Goal: Task Accomplishment & Management: Manage account settings

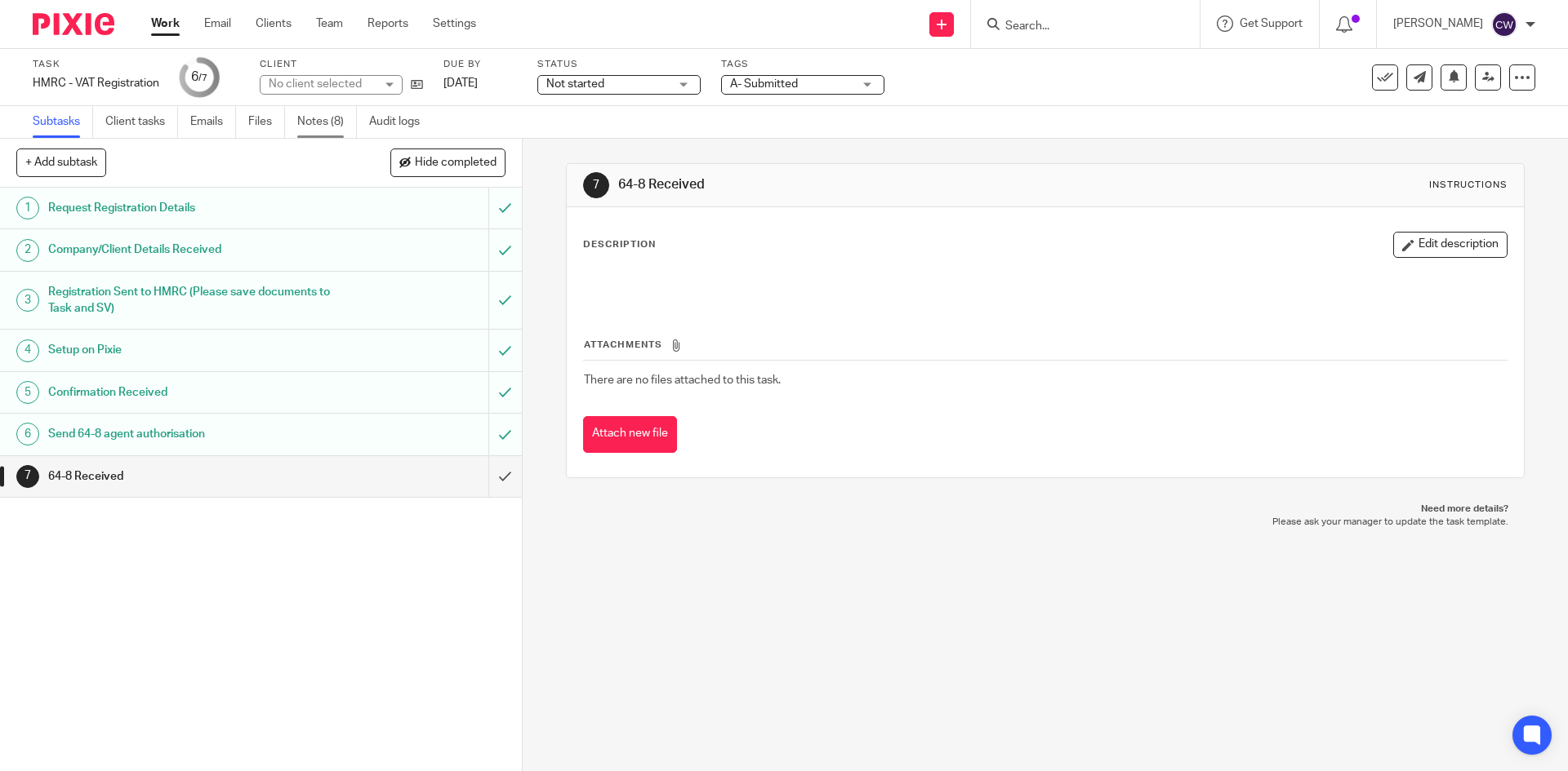
click at [309, 118] on link "Notes (8)" at bounding box center [326, 122] width 60 height 32
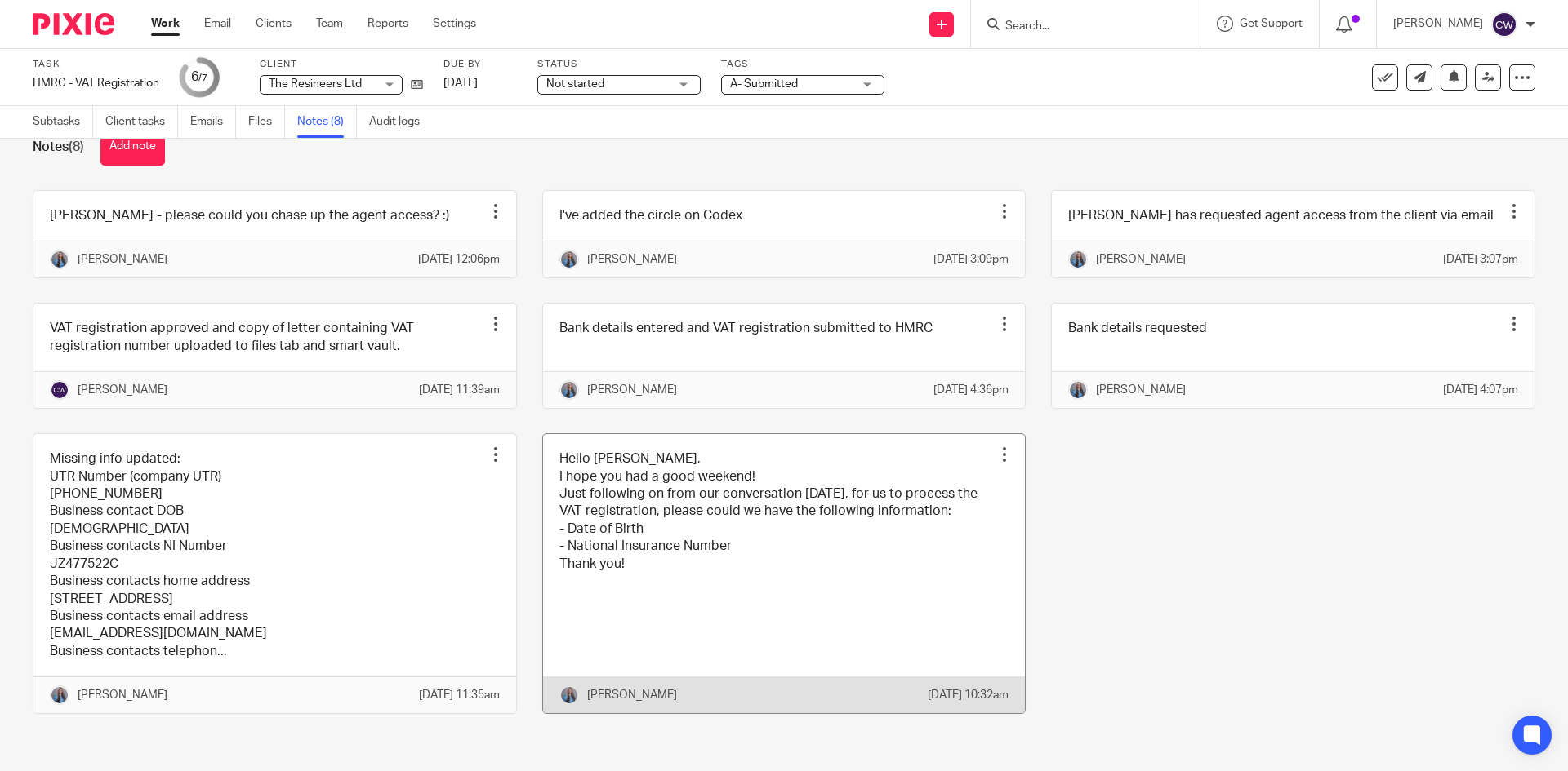
scroll to position [49, 0]
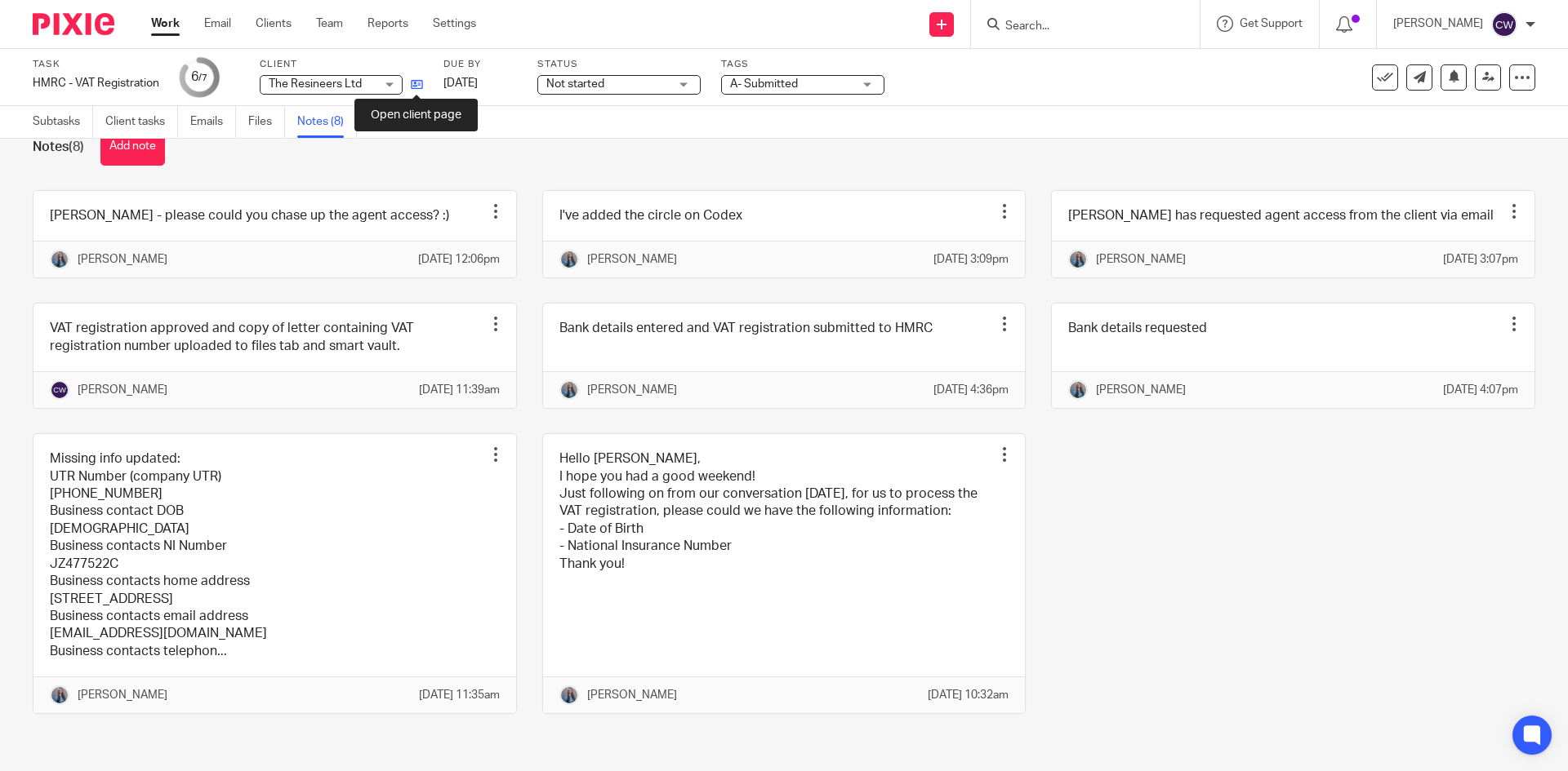
click at [418, 79] on icon at bounding box center [417, 85] width 13 height 13
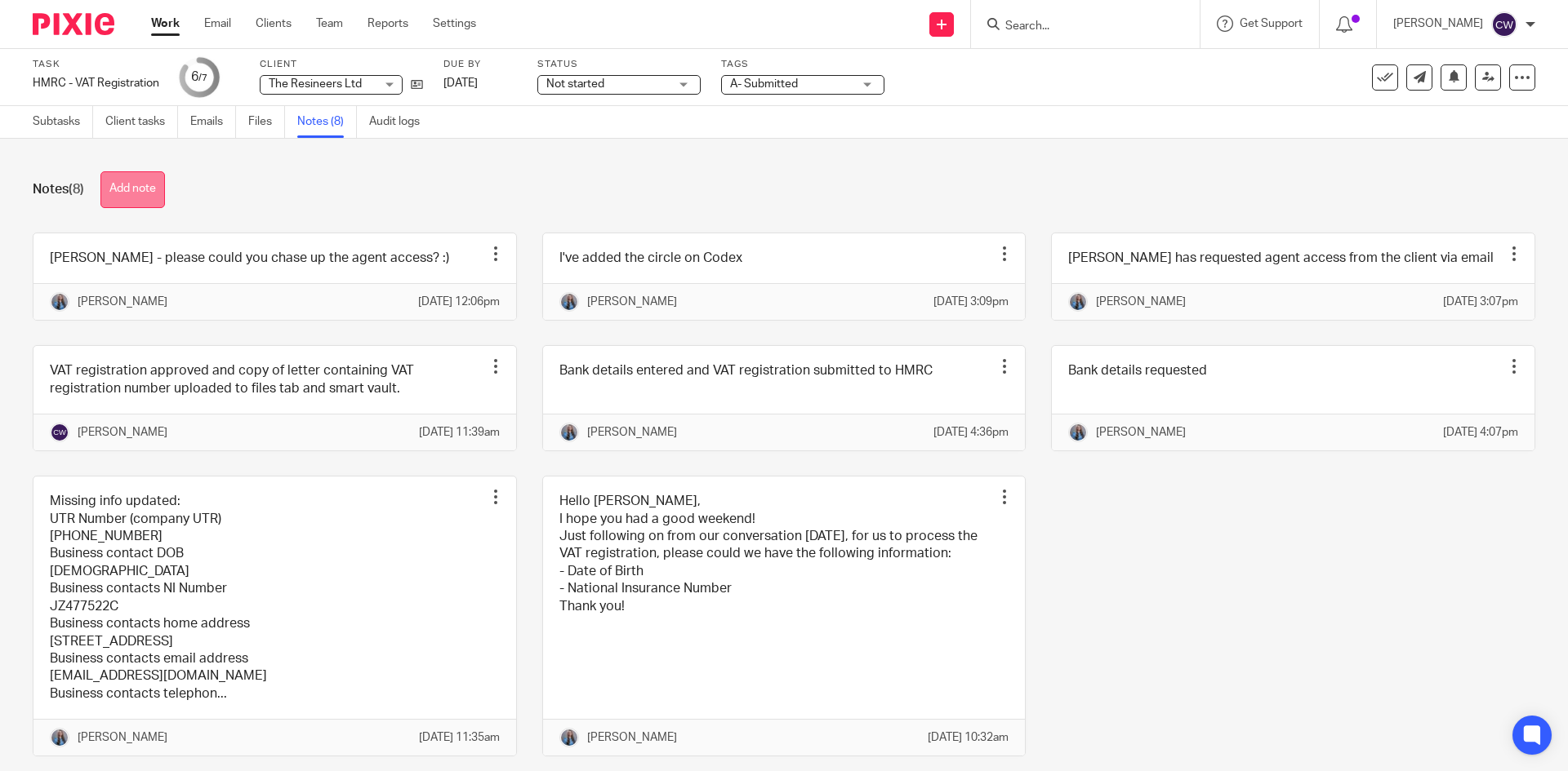
click at [148, 181] on button "Add note" at bounding box center [132, 189] width 64 height 37
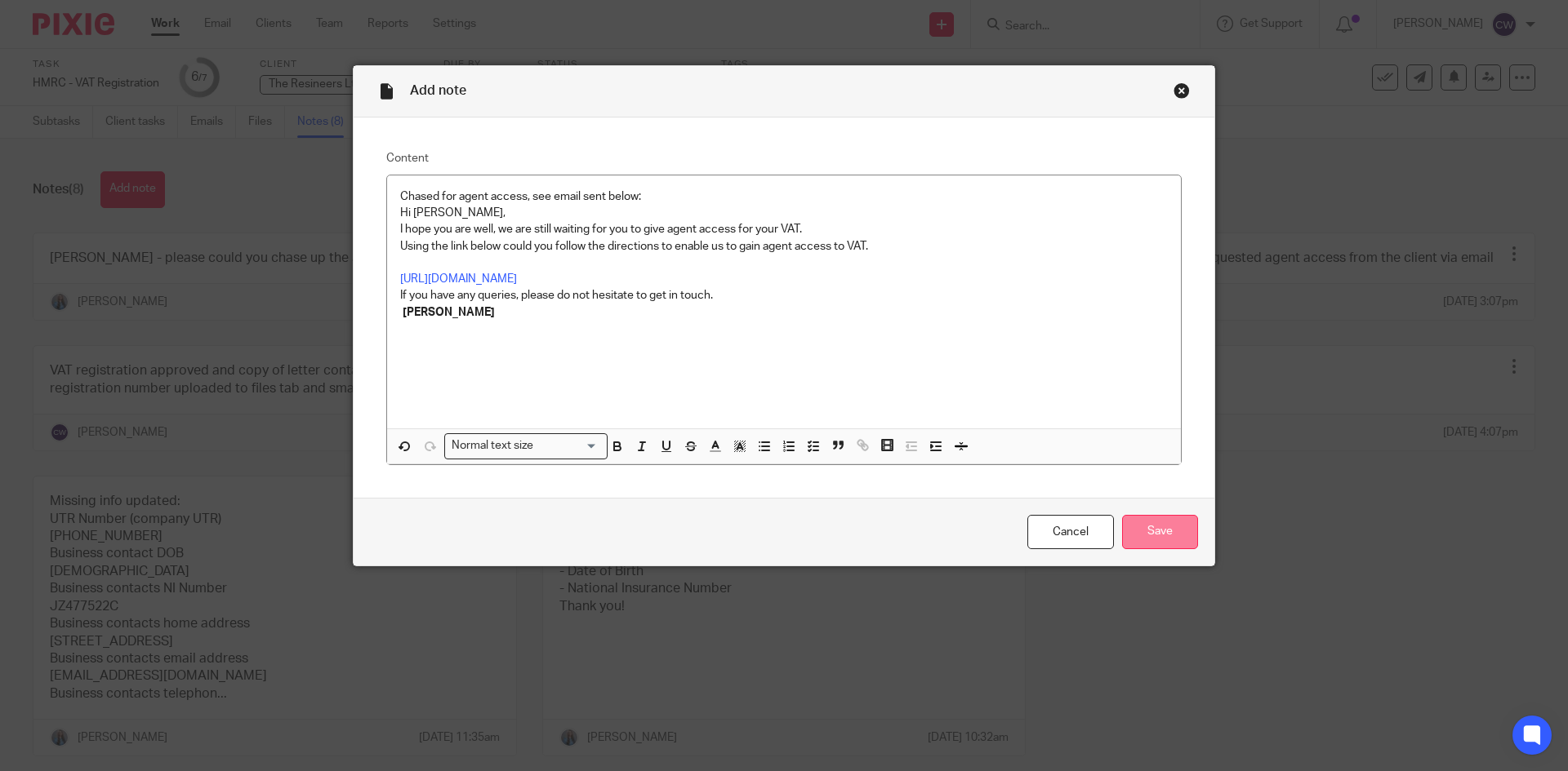
click at [1165, 524] on input "Save" at bounding box center [1159, 532] width 76 height 35
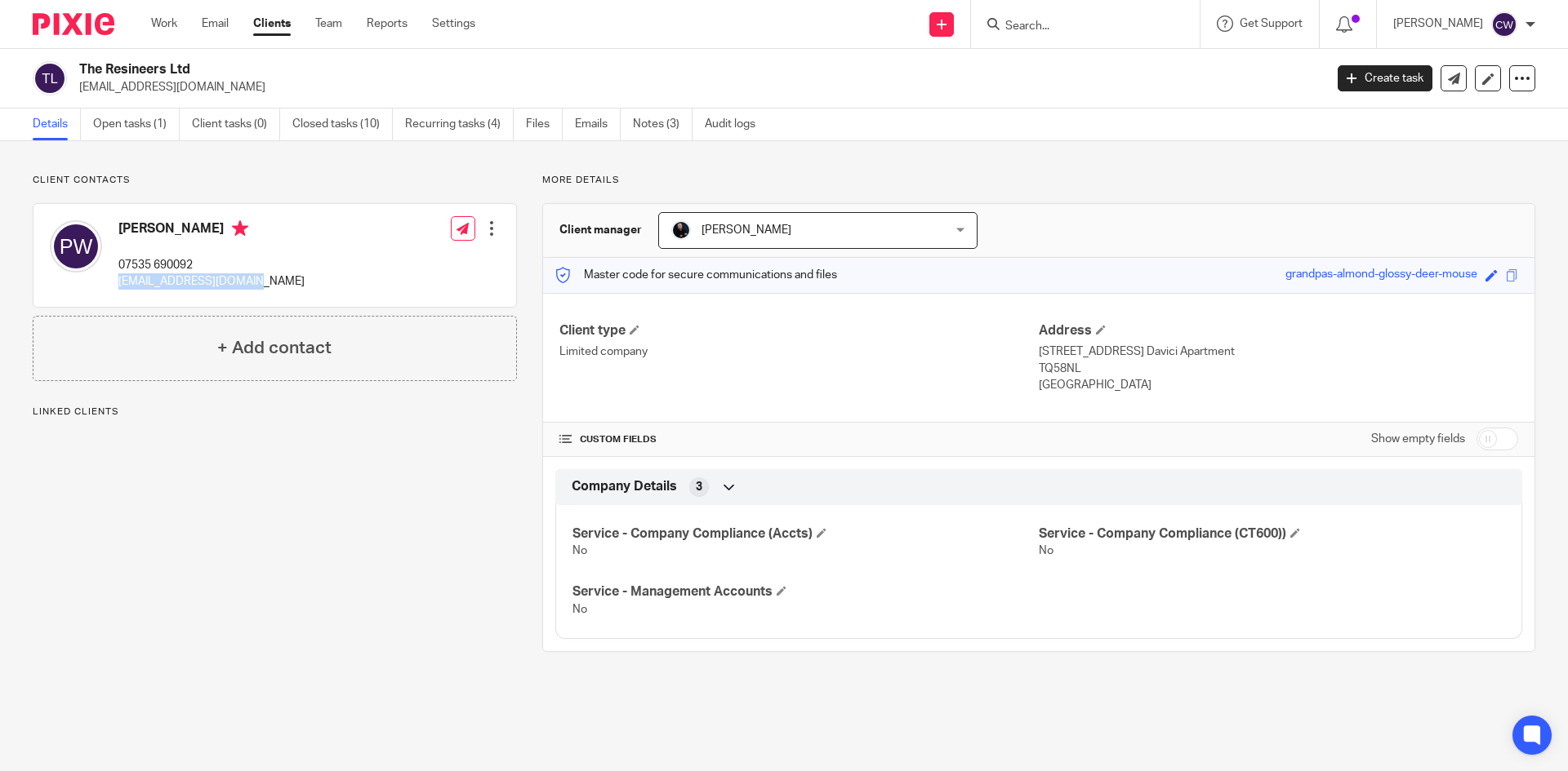
drag, startPoint x: 113, startPoint y: 285, endPoint x: 224, endPoint y: 286, distance: 111.0
click at [273, 289] on div "Paul White 07535 690092 theresineers@gmail.com Edit contact Create client from …" at bounding box center [274, 255] width 483 height 103
click at [291, 285] on div "Paul White 07535 690092 theresineers@gmail.com Edit contact Create client from …" at bounding box center [274, 255] width 483 height 103
drag, startPoint x: 118, startPoint y: 279, endPoint x: 282, endPoint y: 286, distance: 164.1
click at [282, 286] on div "Paul White 07535 690092 theresineers@gmail.com Edit contact Create client from …" at bounding box center [274, 255] width 483 height 103
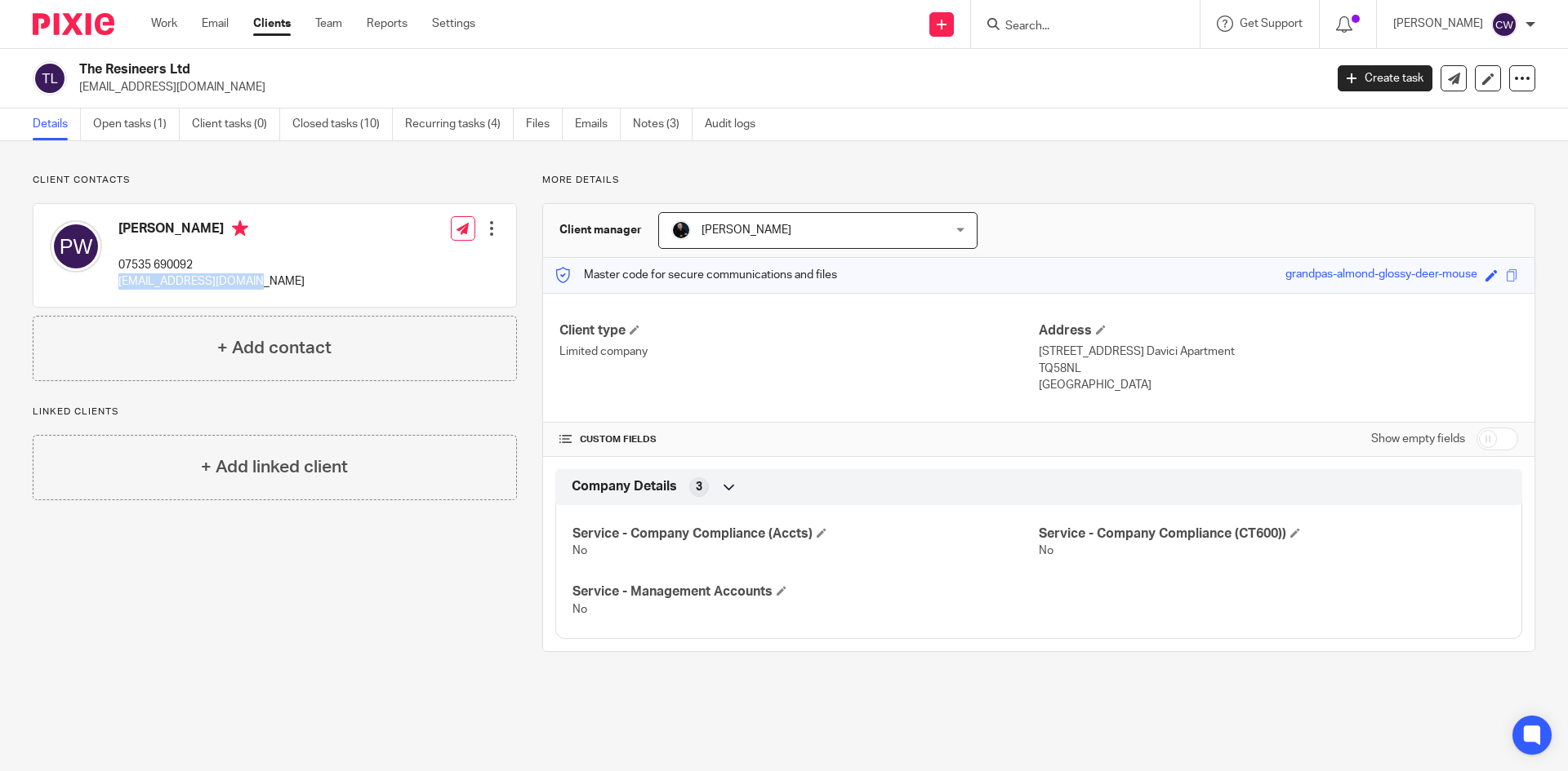
copy p "theresineers@gmail.com"
click at [250, 276] on div "Paul White 07535 690092 theresineers@gmail.com Edit contact Create client from …" at bounding box center [274, 255] width 483 height 103
drag, startPoint x: 115, startPoint y: 284, endPoint x: 249, endPoint y: 288, distance: 134.1
click at [249, 288] on div "Paul White 07535 690092 theresineers@gmail.com Edit contact Create client from …" at bounding box center [274, 255] width 483 height 103
copy p "theresineers@gmail.com"
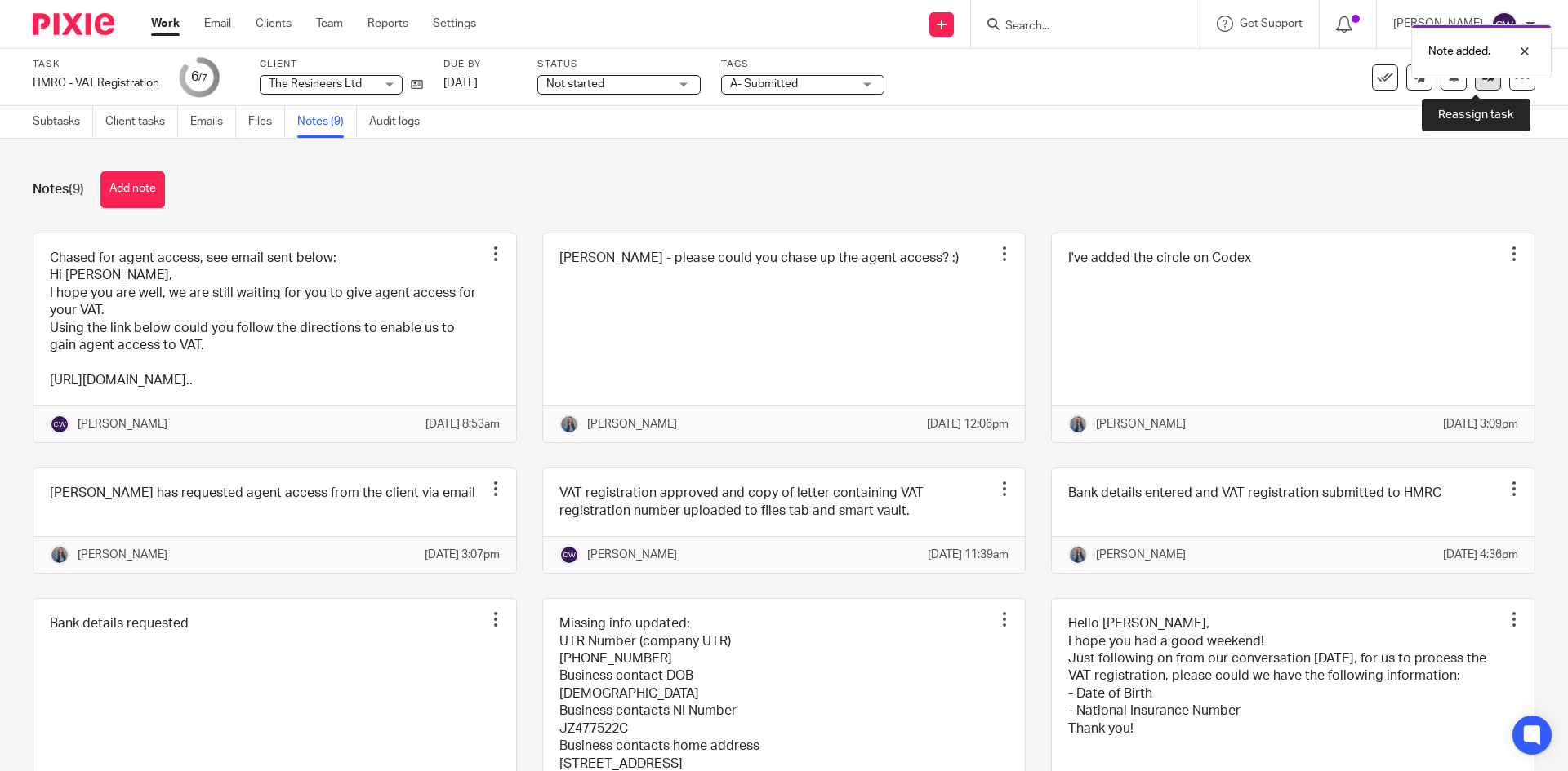
click at [1475, 79] on link at bounding box center [1488, 77] width 26 height 26
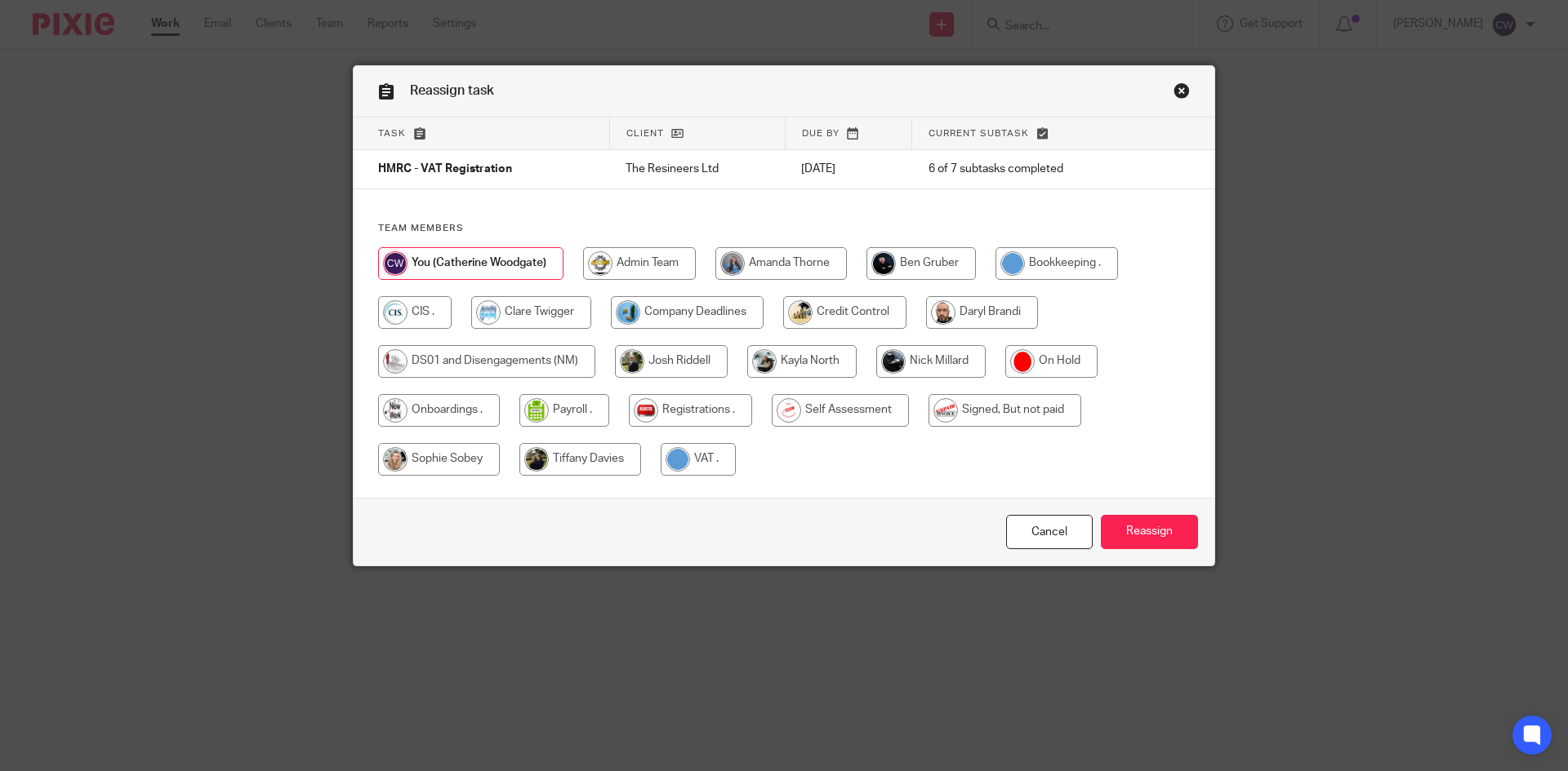
click at [720, 449] on input "radio" at bounding box center [698, 459] width 75 height 33
radio input "true"
click at [1127, 529] on input "Reassign" at bounding box center [1149, 532] width 97 height 35
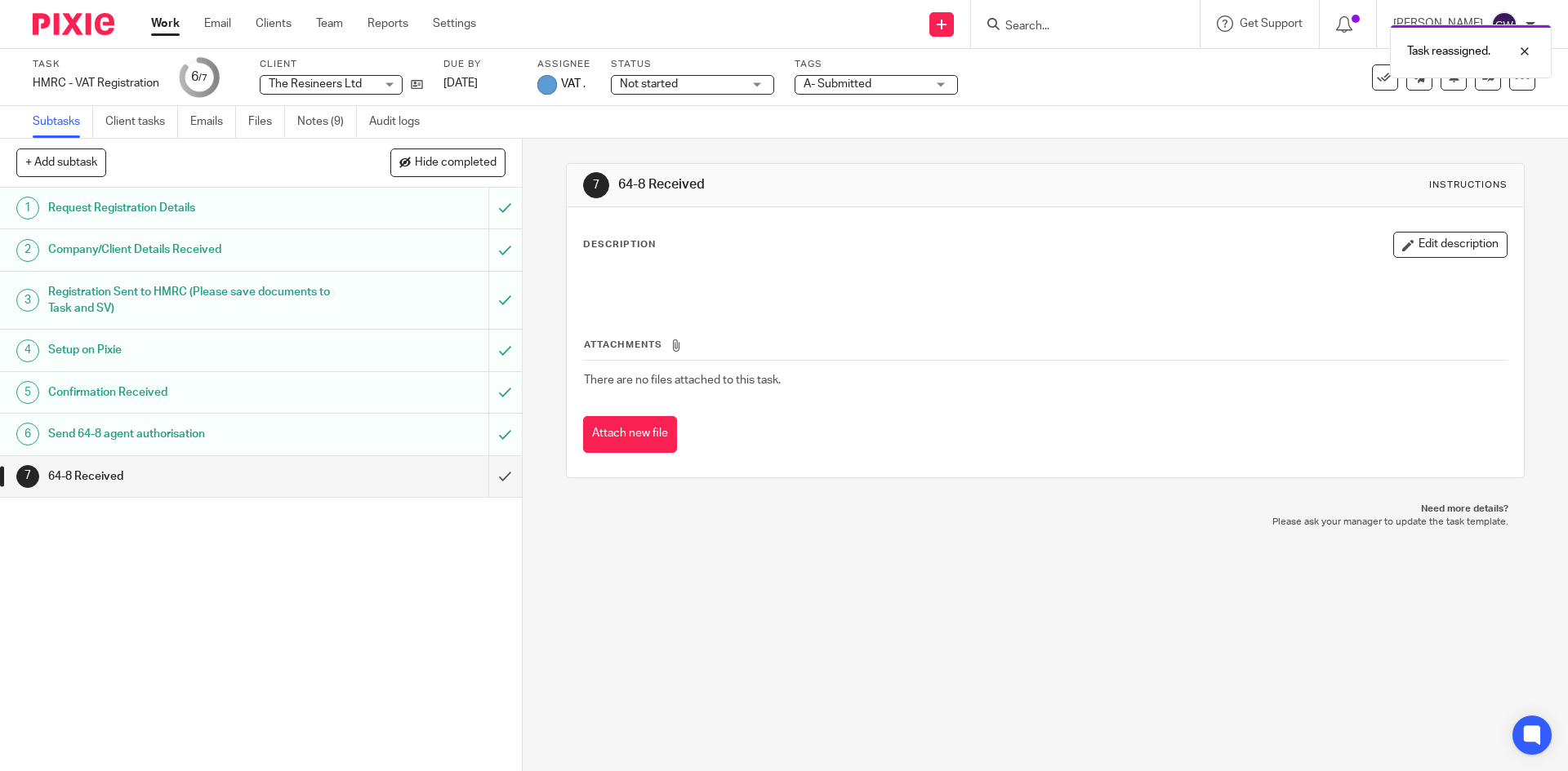
click at [1014, 38] on div "Task reassigned." at bounding box center [1168, 46] width 768 height 62
click at [1011, 23] on div "Task reassigned." at bounding box center [1168, 46] width 768 height 62
click at [1032, 25] on div "Task reassigned." at bounding box center [1168, 46] width 768 height 62
click at [1035, 29] on div "Task reassigned." at bounding box center [1168, 46] width 768 height 62
click at [54, 18] on img at bounding box center [73, 24] width 81 height 22
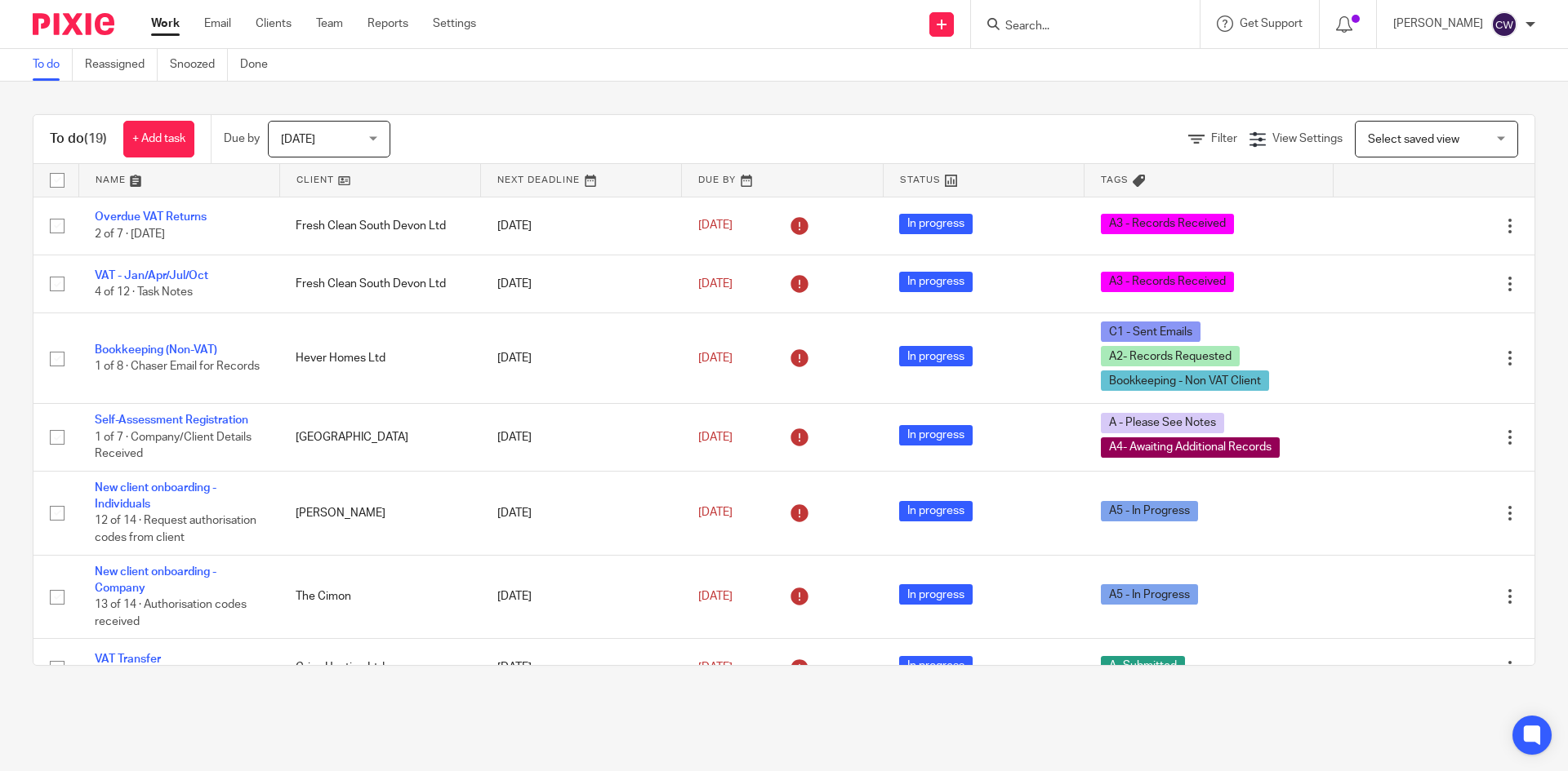
click at [67, 35] on div at bounding box center [67, 24] width 135 height 48
click at [1030, 33] on input "Search" at bounding box center [1077, 27] width 147 height 14
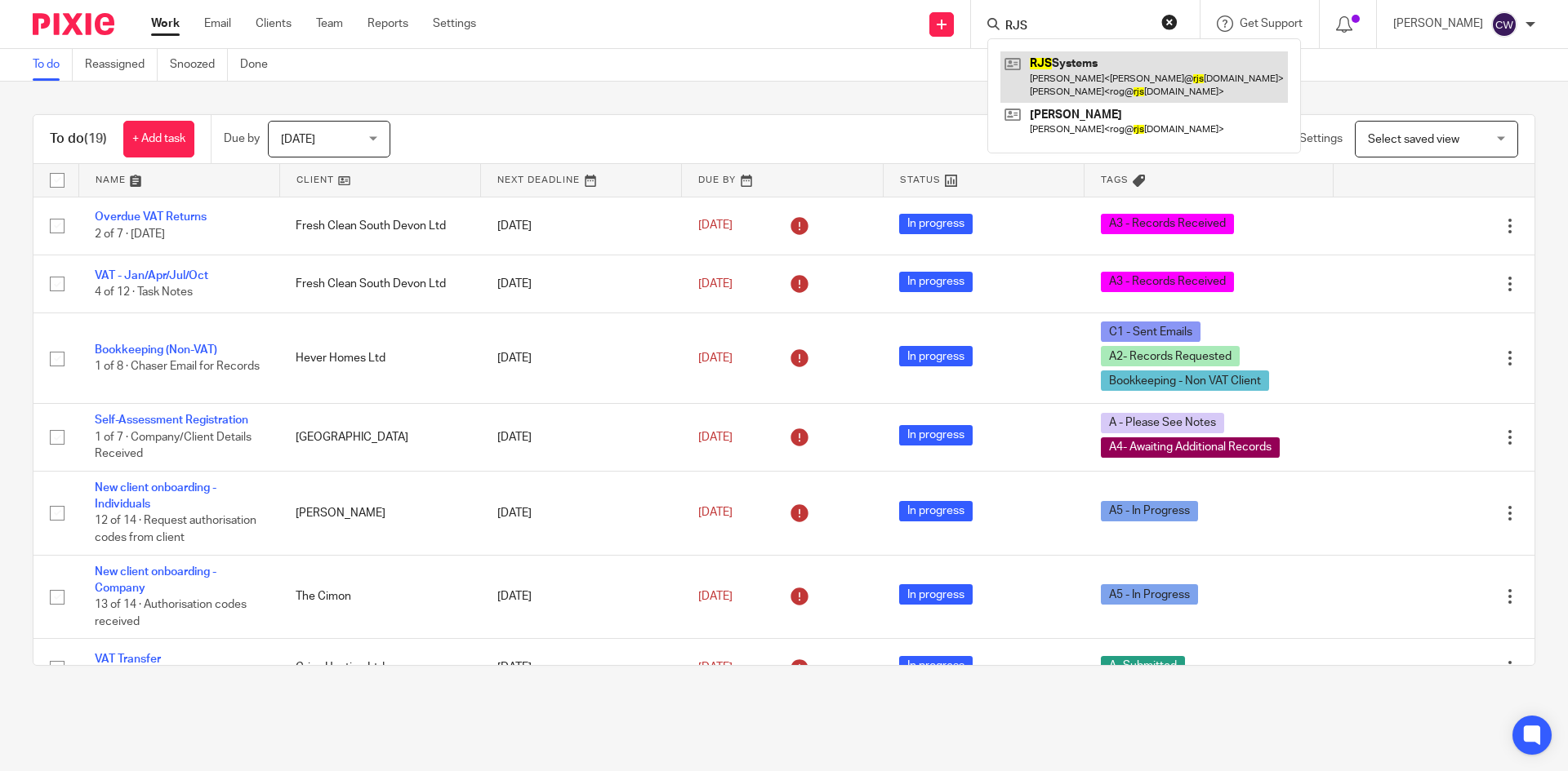
type input "RJS"
click at [1037, 62] on link at bounding box center [1144, 77] width 288 height 51
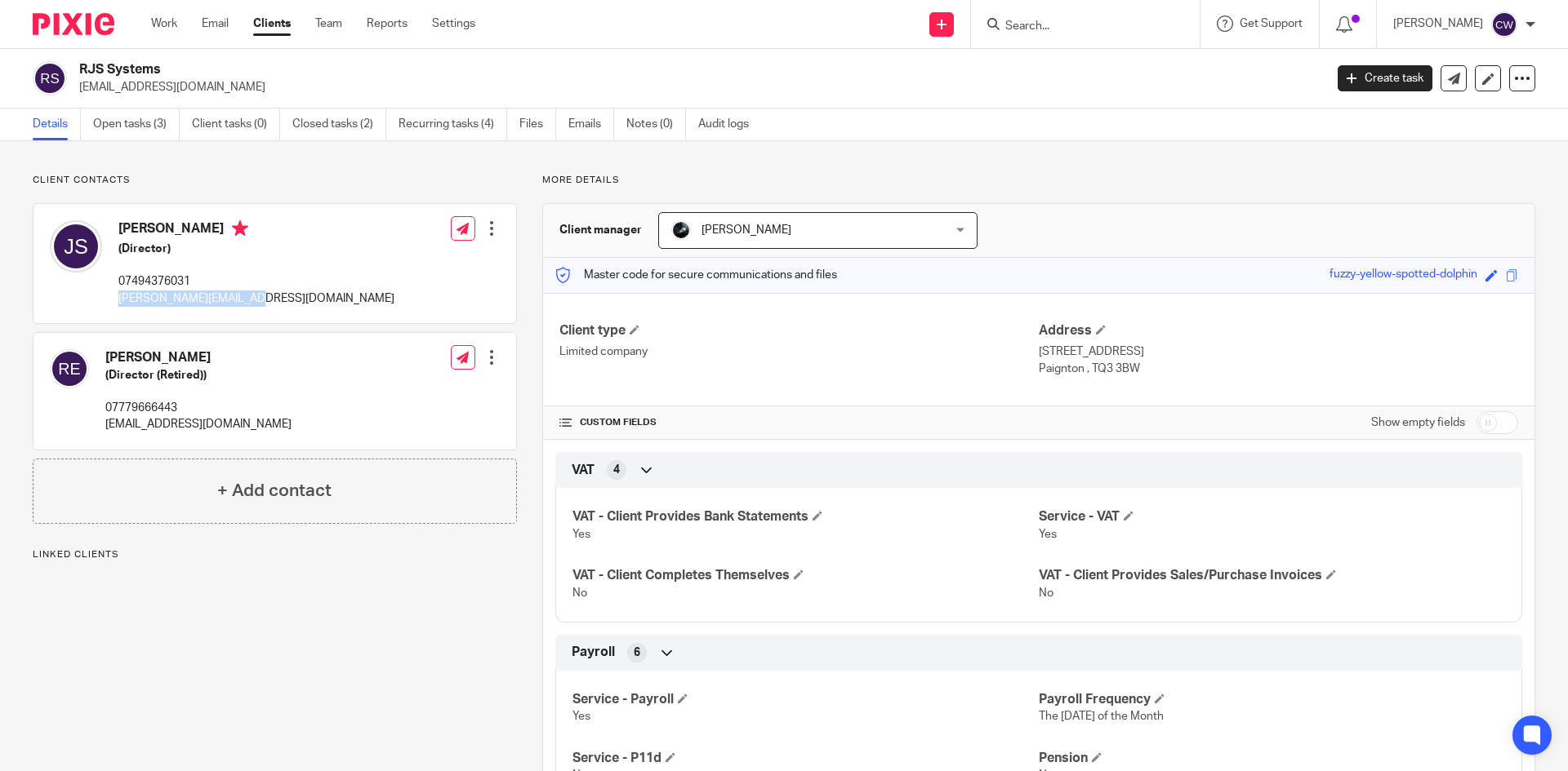
drag, startPoint x: 110, startPoint y: 304, endPoint x: 291, endPoint y: 312, distance: 181.2
click at [291, 312] on div "[PERSON_NAME] (Director) 07494376031 [PERSON_NAME][EMAIL_ADDRESS][DOMAIN_NAME] …" at bounding box center [274, 263] width 483 height 119
copy p "[PERSON_NAME][EMAIL_ADDRESS][DOMAIN_NAME]"
click at [1093, 16] on form at bounding box center [1091, 24] width 174 height 21
click at [1087, 22] on input "Search" at bounding box center [1077, 27] width 147 height 14
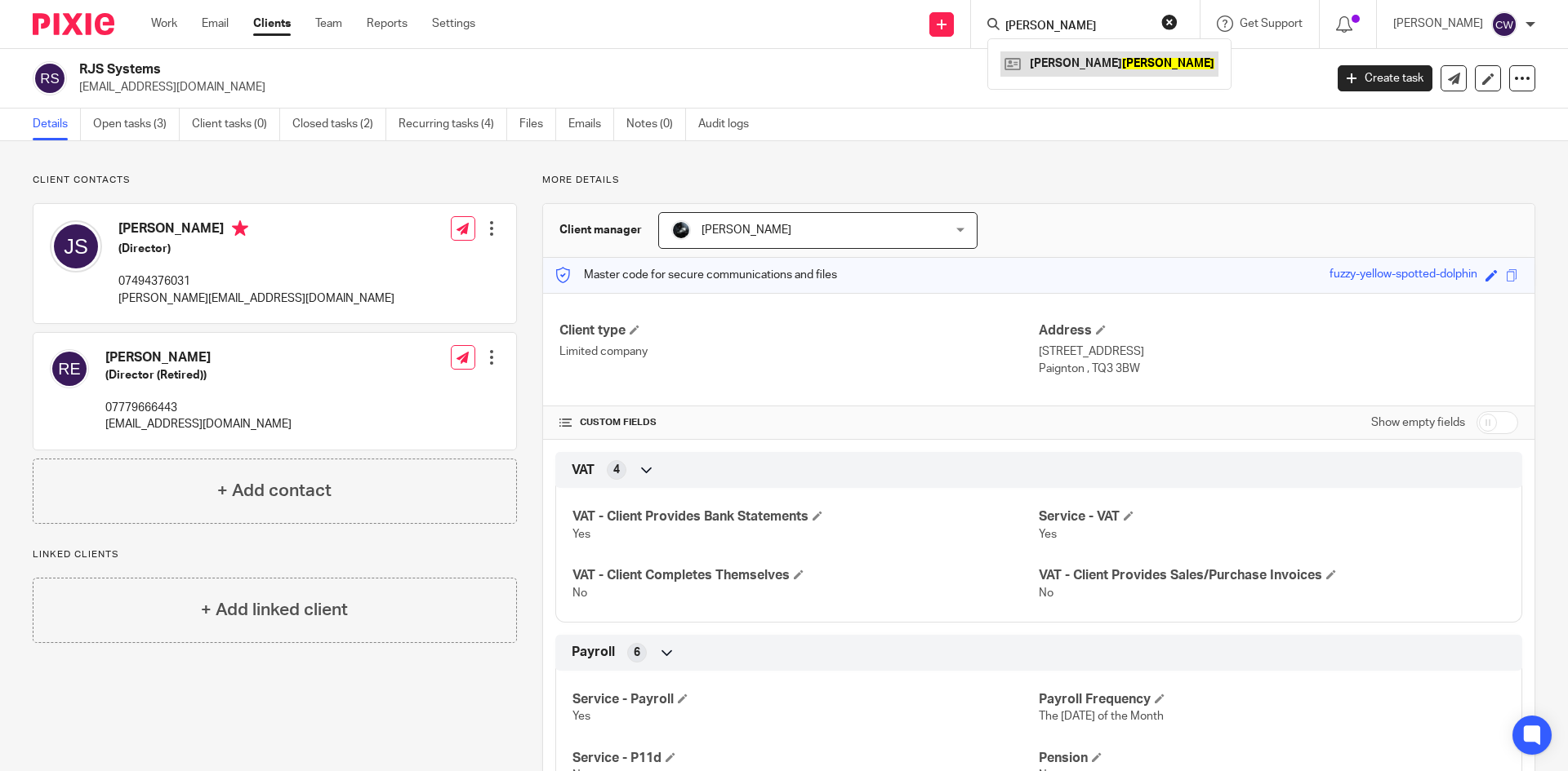
type input "[PERSON_NAME]"
click at [1061, 74] on link at bounding box center [1109, 63] width 218 height 24
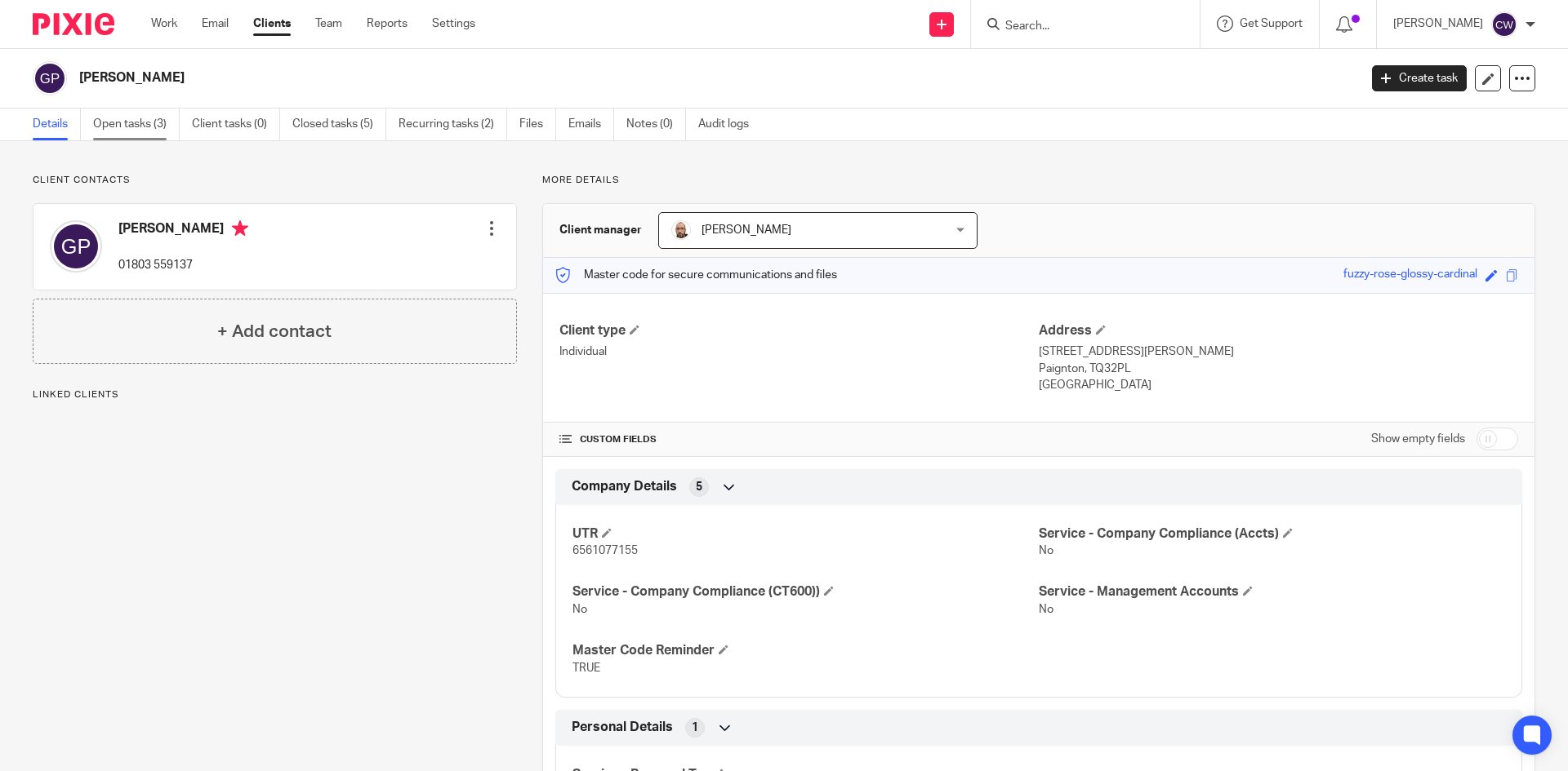
click at [112, 121] on link "Open tasks (3)" at bounding box center [136, 124] width 87 height 32
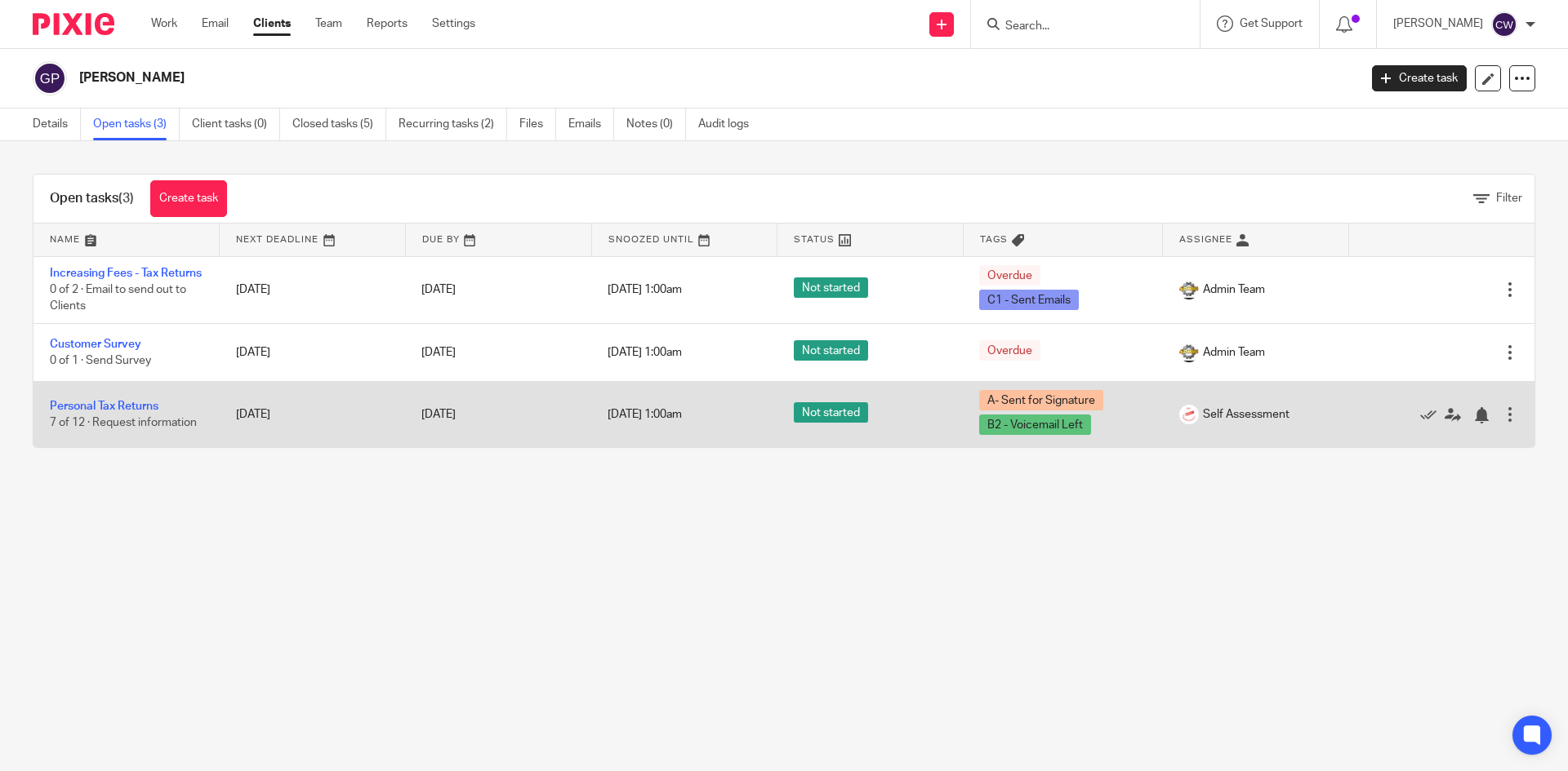
click at [126, 413] on td "Personal Tax Returns 7 of 12 · Request information" at bounding box center [126, 415] width 186 height 66
click at [131, 412] on link "Personal Tax Returns" at bounding box center [104, 406] width 108 height 12
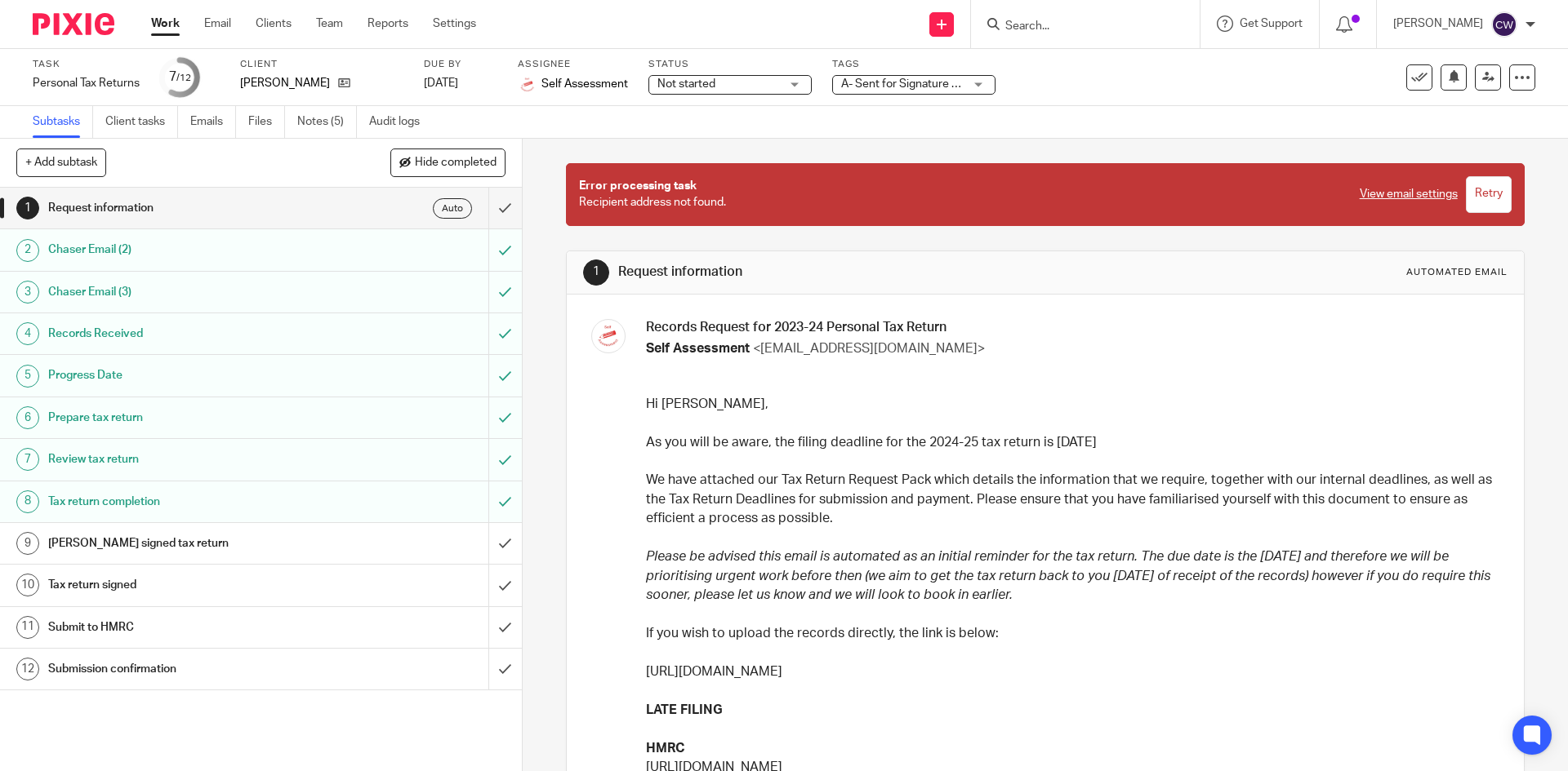
click at [943, 89] on span "A- Sent for Signature + 1" at bounding box center [904, 84] width 126 height 12
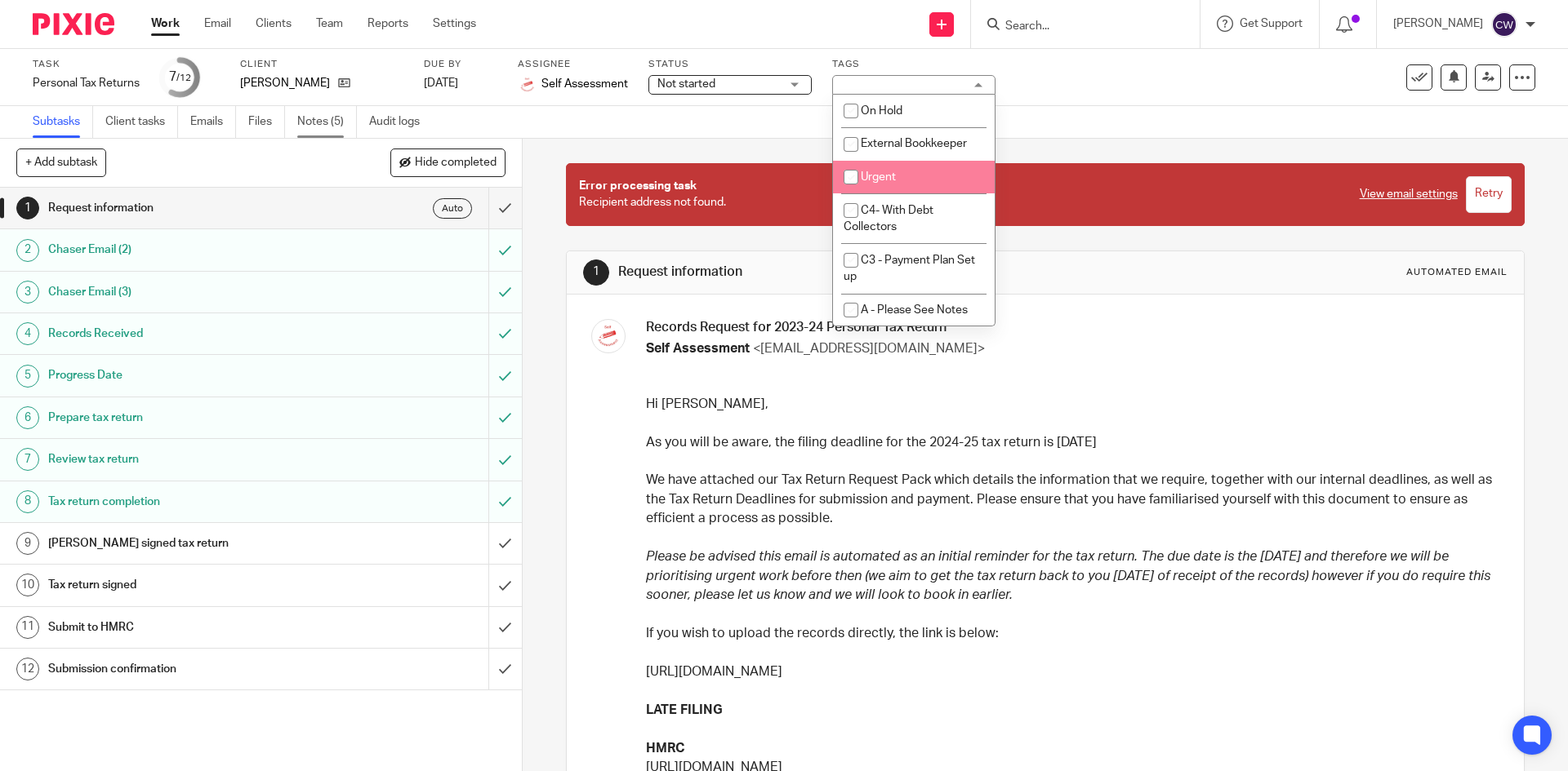
click at [321, 116] on link "Notes (5)" at bounding box center [326, 122] width 60 height 32
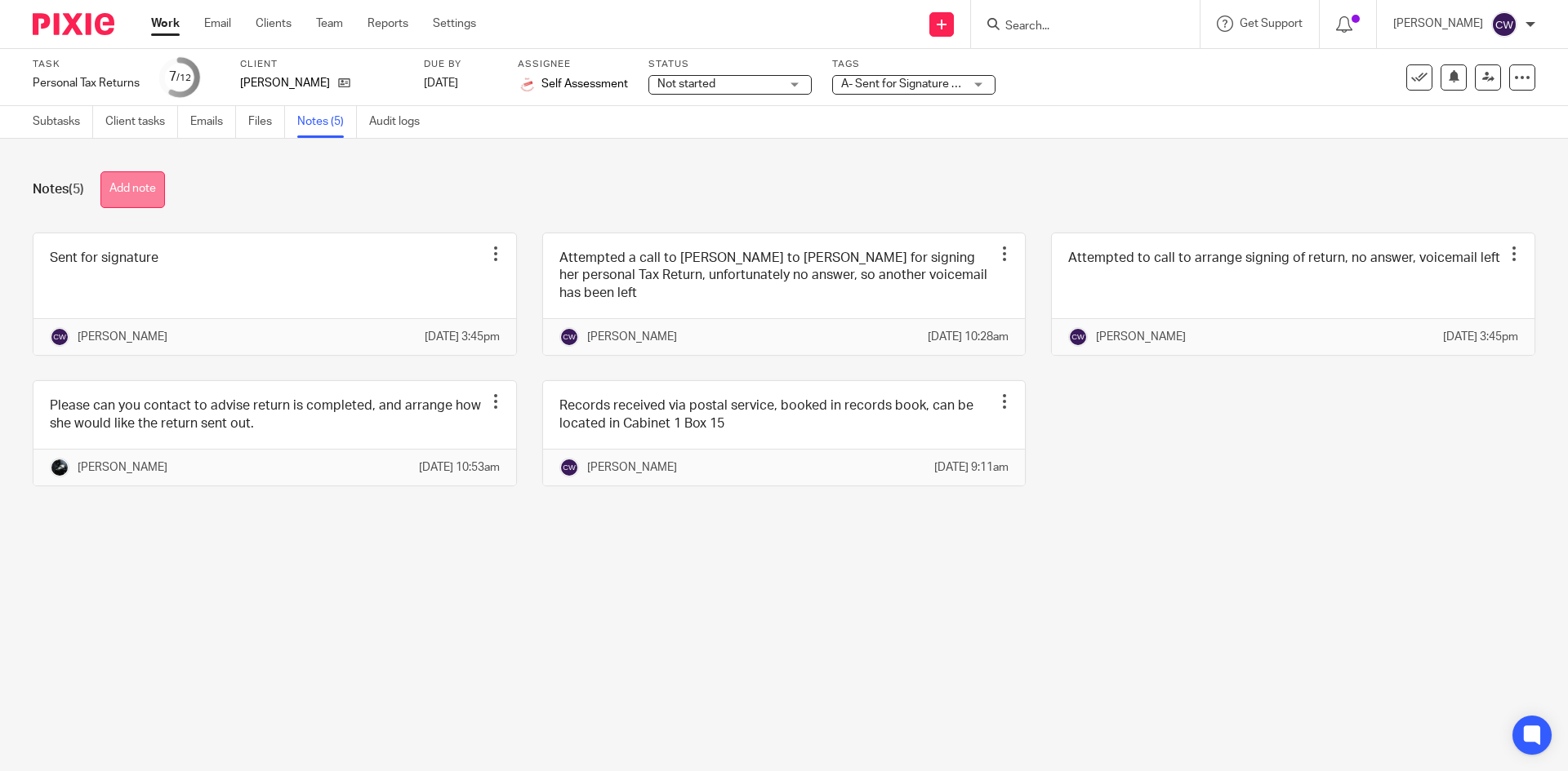
click at [143, 183] on button "Add note" at bounding box center [132, 189] width 64 height 37
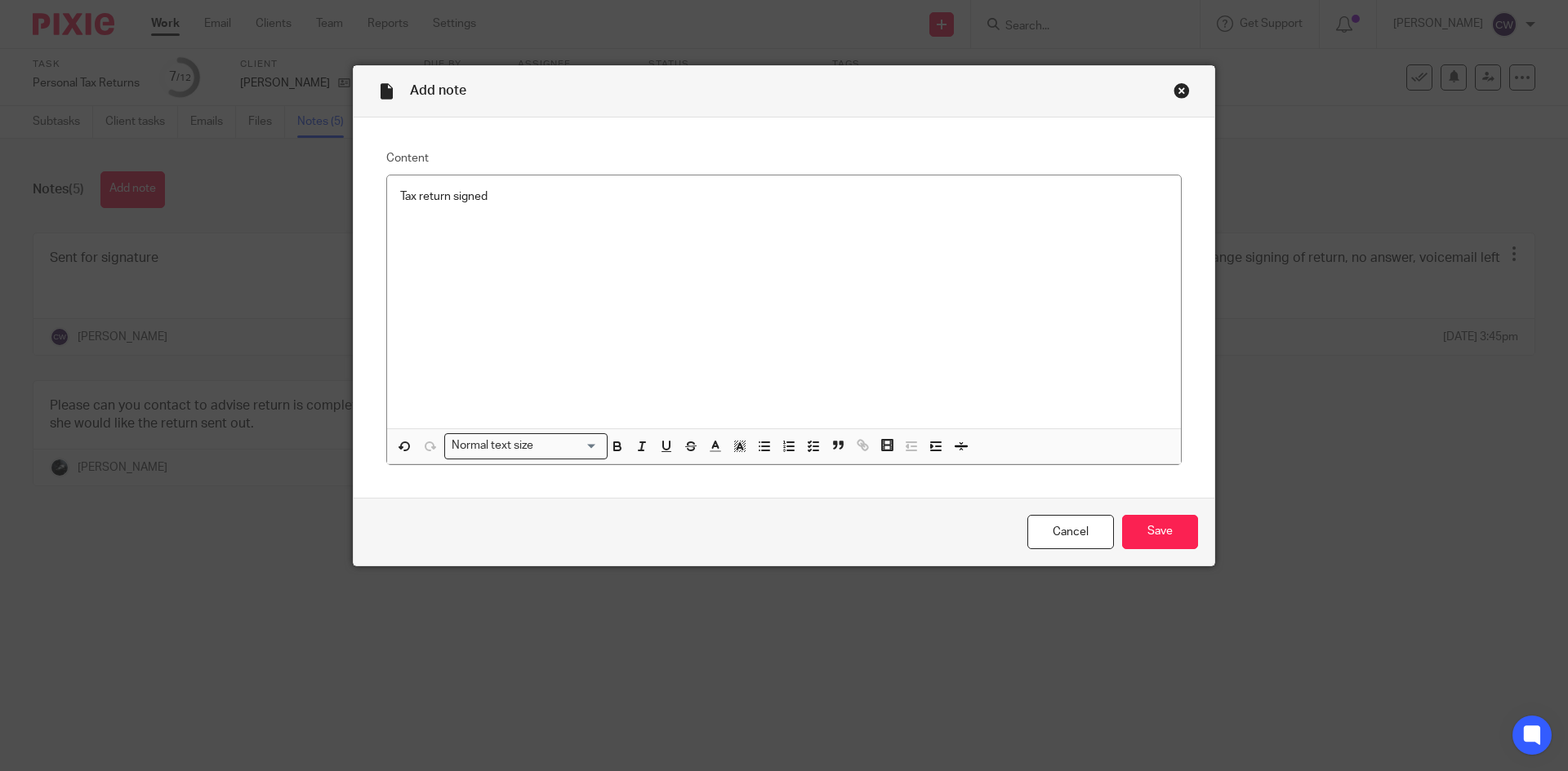
click at [493, 189] on p "Tax return signed" at bounding box center [784, 197] width 768 height 16
click at [1137, 515] on input "Save" at bounding box center [1159, 532] width 76 height 35
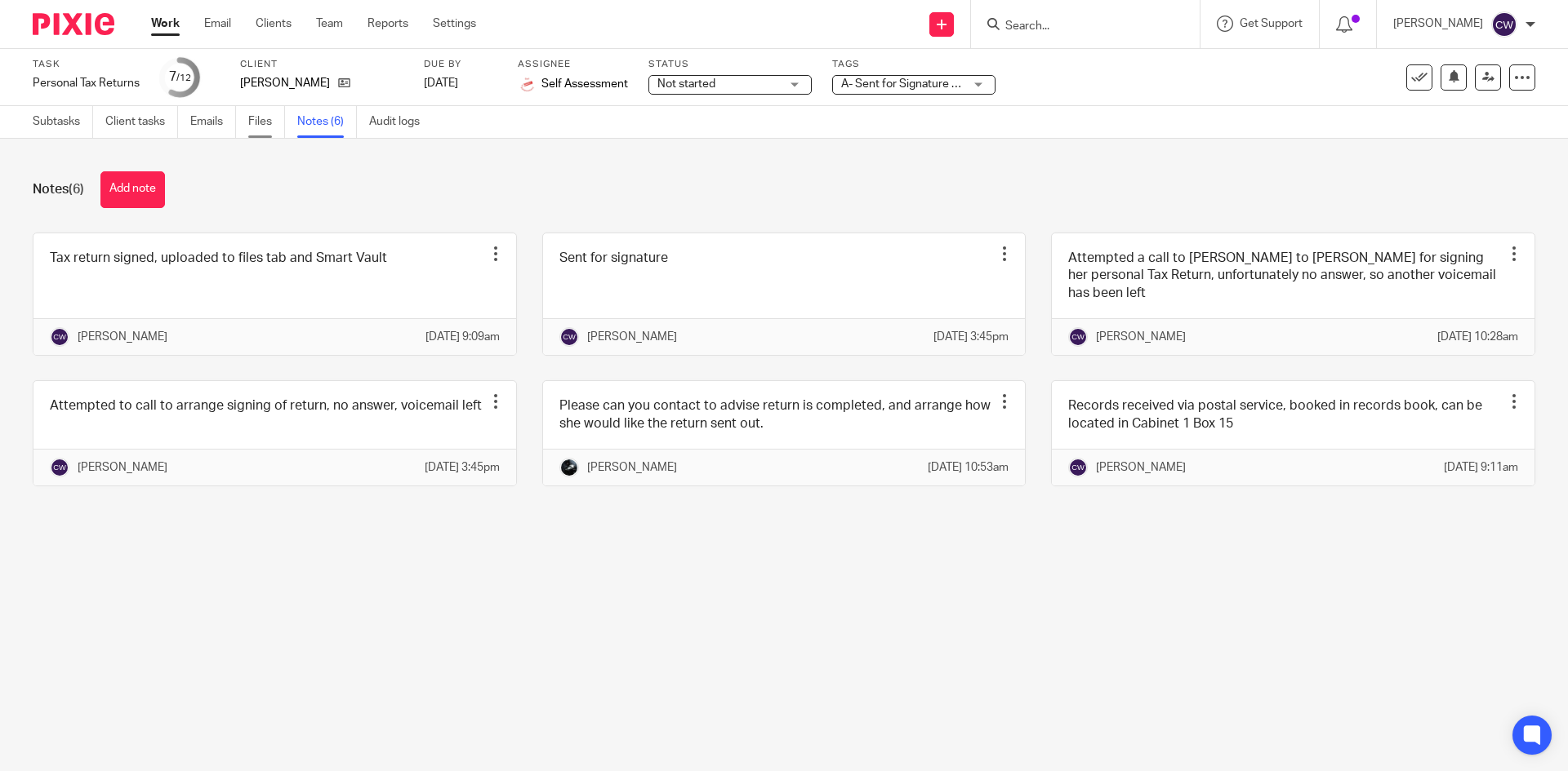
click at [256, 122] on link "Files" at bounding box center [266, 122] width 37 height 32
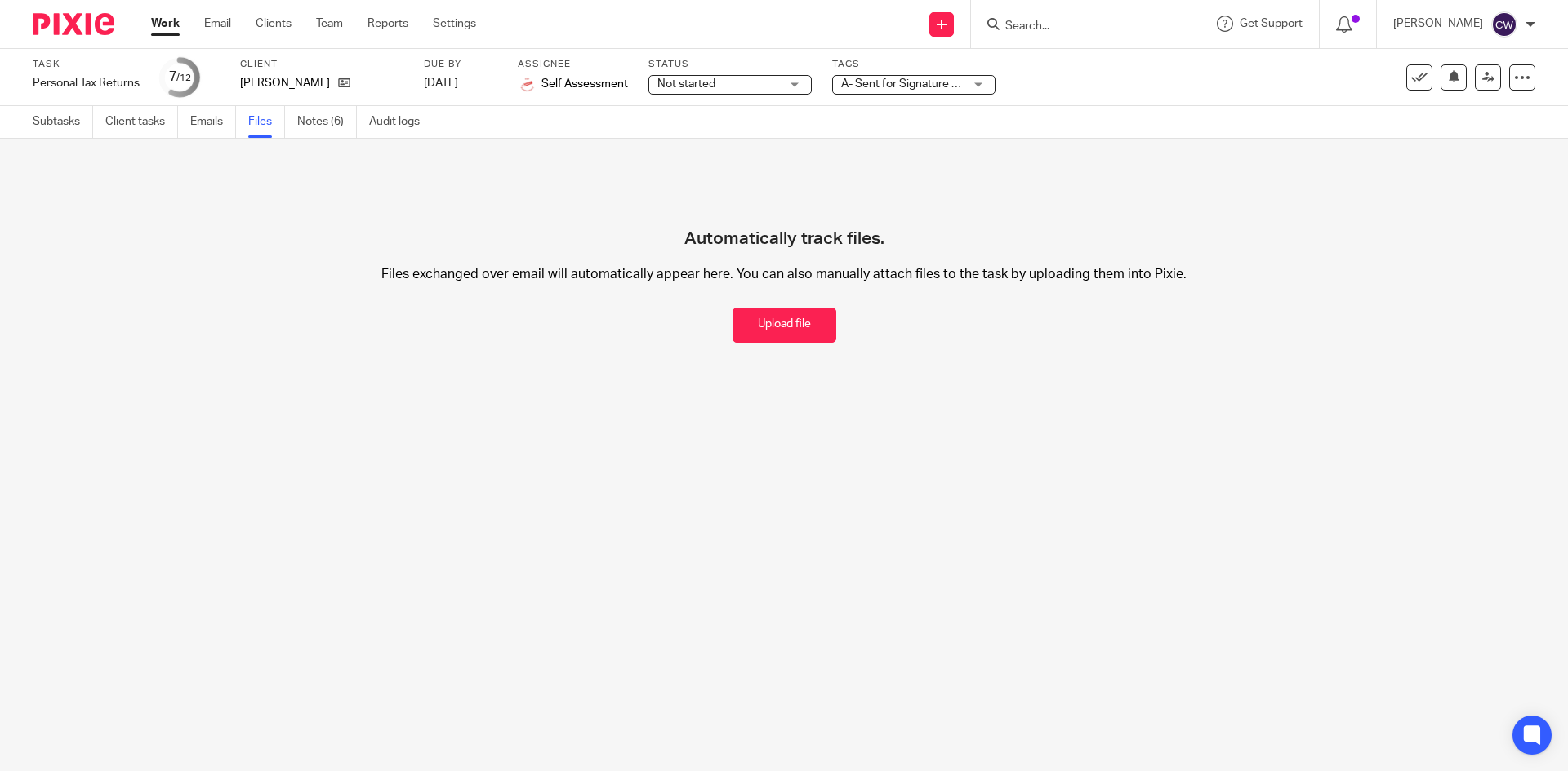
drag, startPoint x: 665, startPoint y: 309, endPoint x: 654, endPoint y: 309, distance: 11.0
click at [662, 309] on div "Automatically track files. Files exchanged over email will automatically appear…" at bounding box center [784, 257] width 1503 height 172
click at [732, 317] on button "Upload file" at bounding box center [784, 324] width 104 height 35
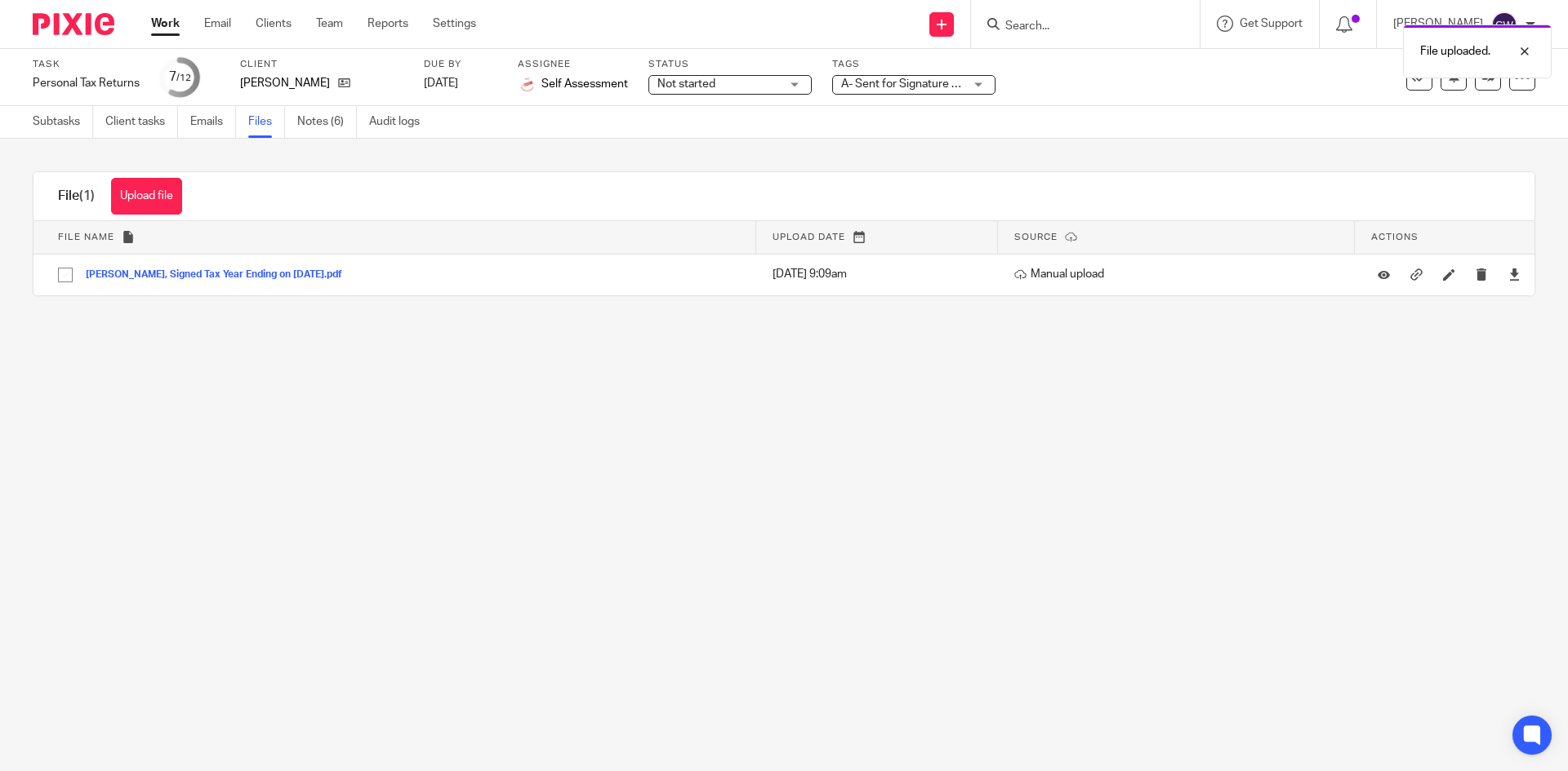
drag, startPoint x: 967, startPoint y: 78, endPoint x: 951, endPoint y: 135, distance: 59.2
click at [965, 78] on div "File uploaded." at bounding box center [1168, 46] width 768 height 62
click at [933, 96] on div "Tags A- Sent for Signature + 1 On Hold External Bookkeeper Urgent C4- With Debt…" at bounding box center [914, 78] width 164 height 39
click at [936, 83] on span "A- Sent for Signature + 1" at bounding box center [904, 84] width 126 height 12
click at [324, 123] on link "Notes (6)" at bounding box center [326, 122] width 60 height 32
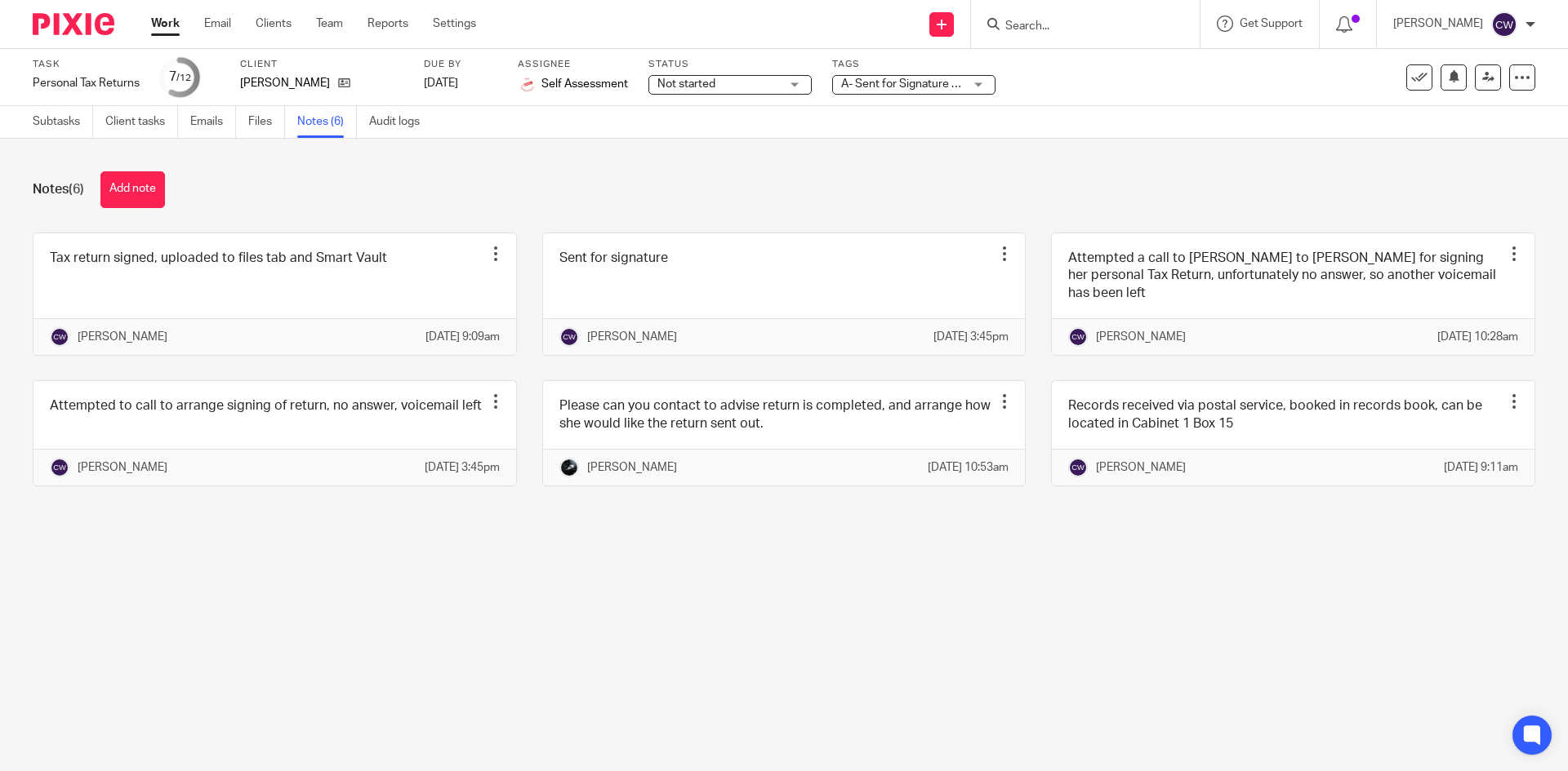
click at [881, 83] on span "A- Sent for Signature + 1" at bounding box center [904, 84] width 126 height 12
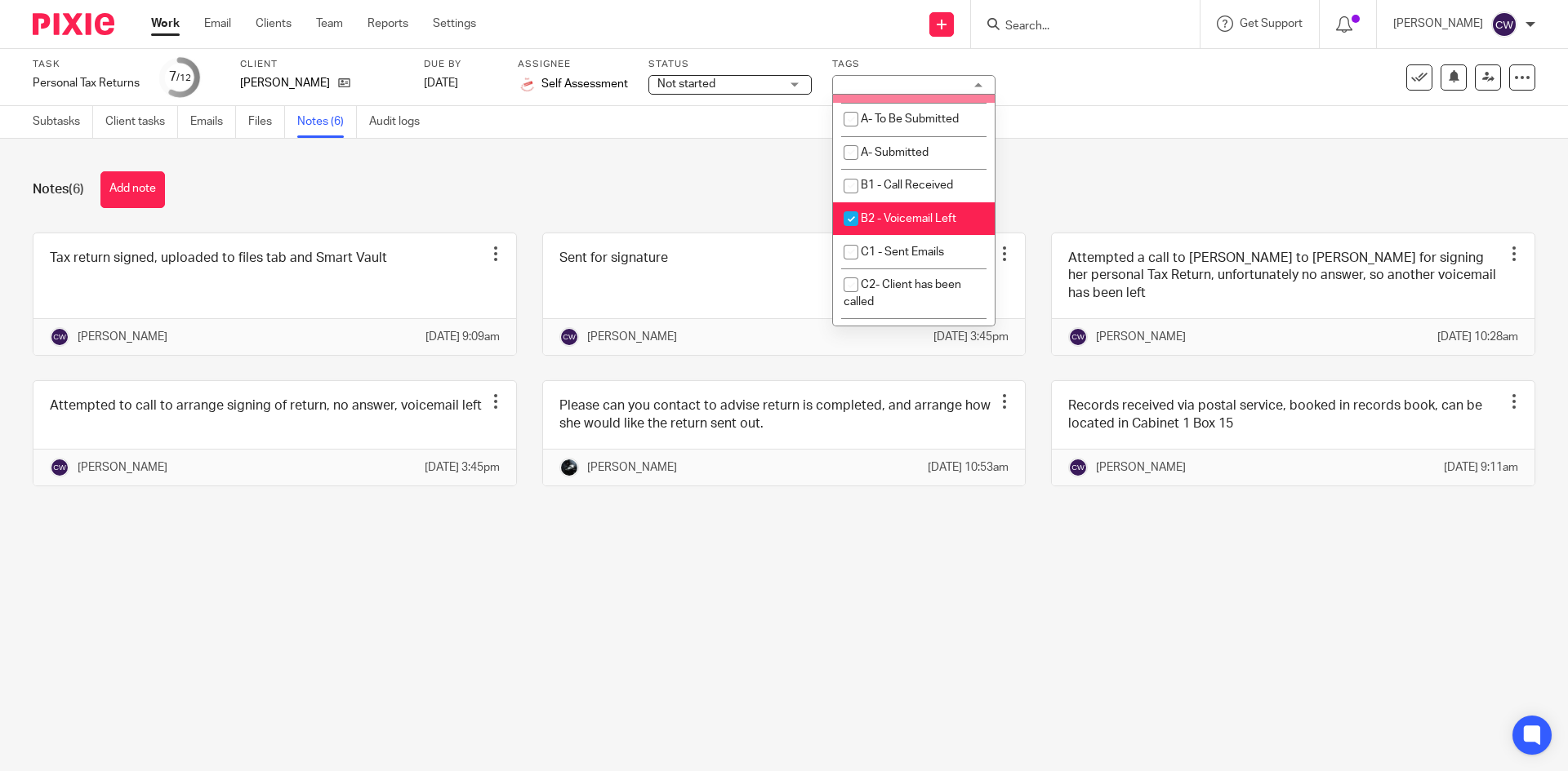
scroll to position [1060, 0]
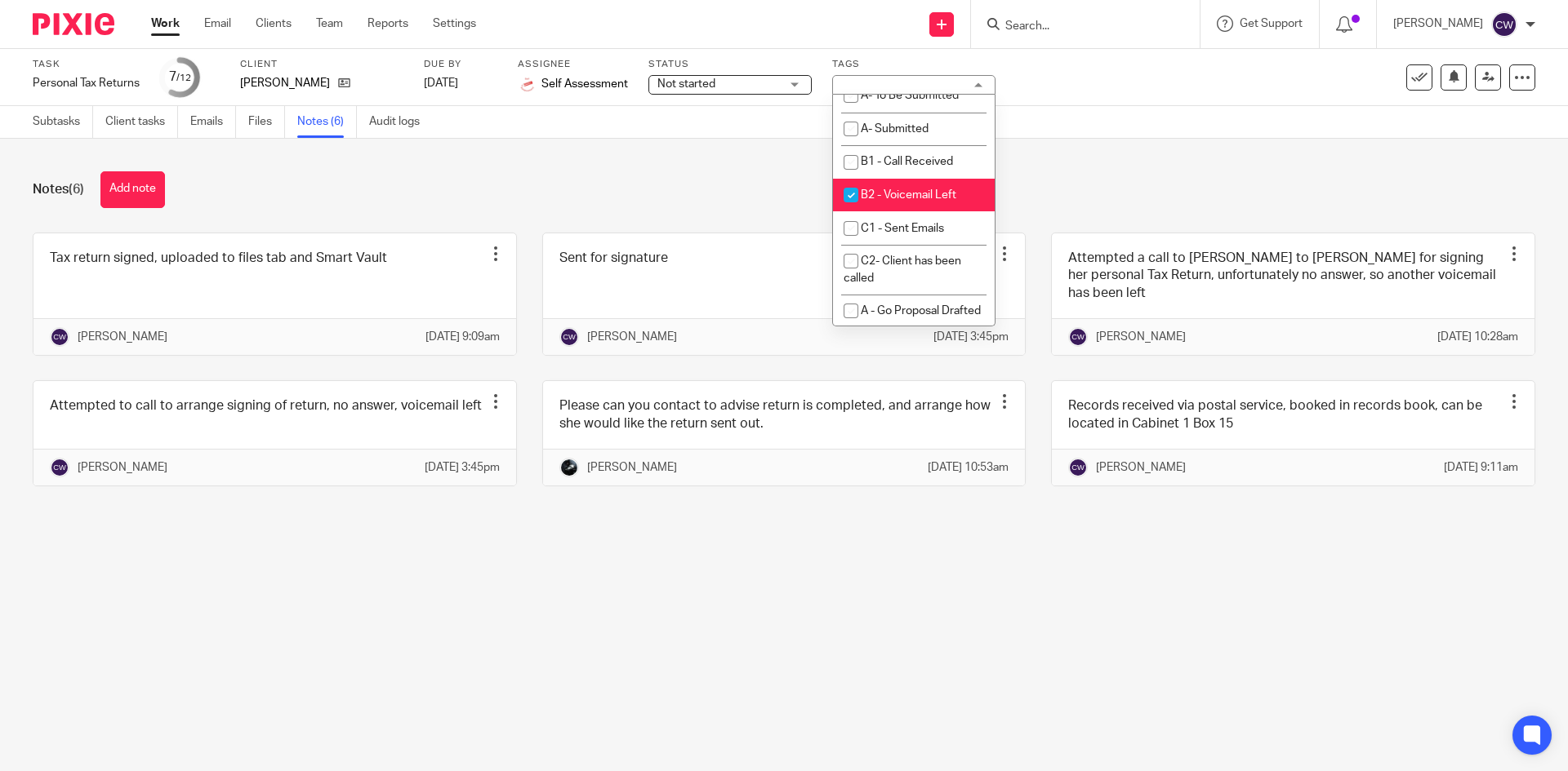
click at [871, 46] on li "A- Sent for Signature" at bounding box center [914, 29] width 162 height 33
checkbox input "false"
click at [874, 201] on span "B2 - Voicemail Left" at bounding box center [908, 195] width 96 height 12
checkbox input "false"
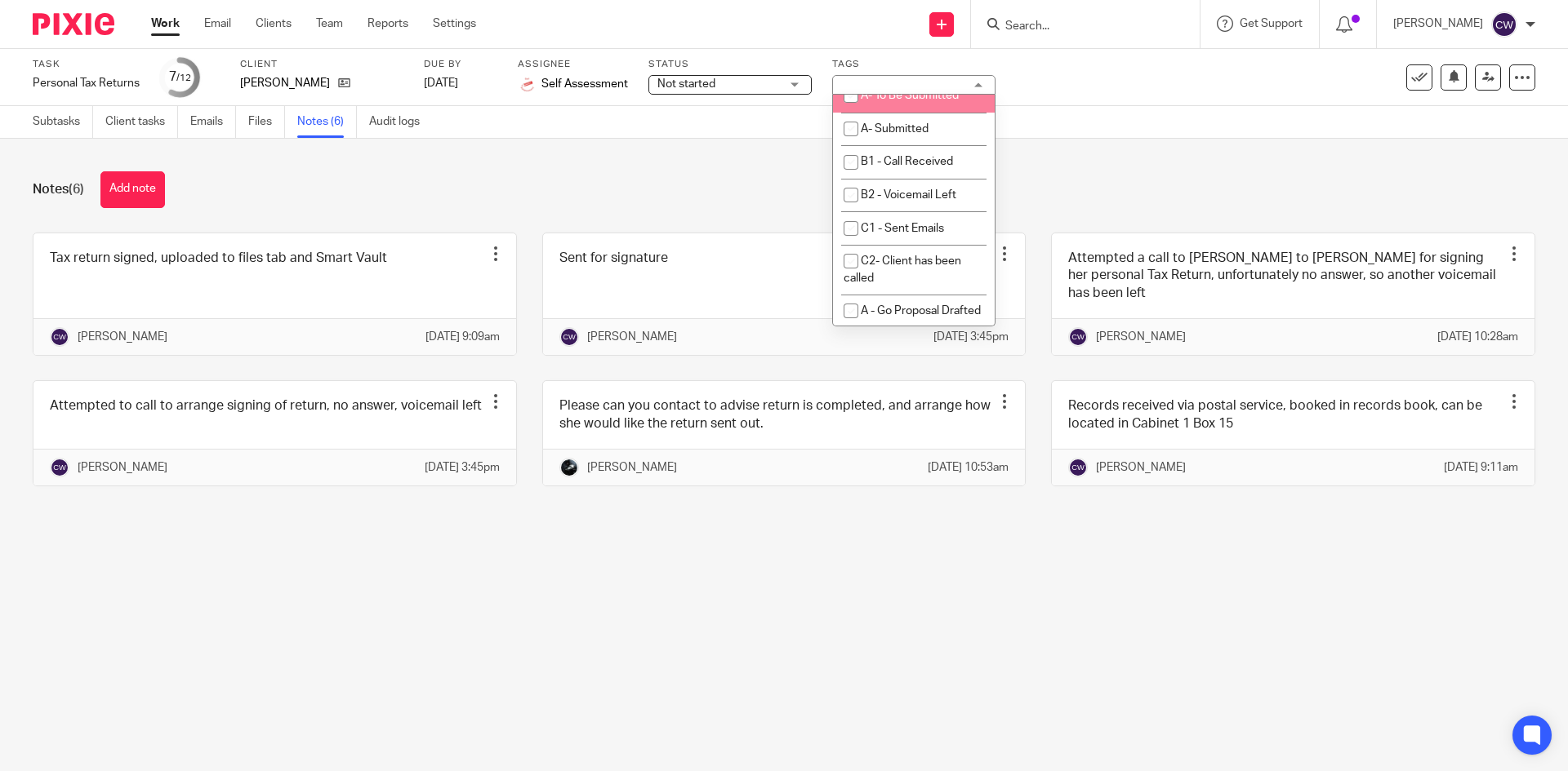
click at [887, 113] on li "A- To Be Submitted" at bounding box center [914, 96] width 162 height 33
checkbox input "true"
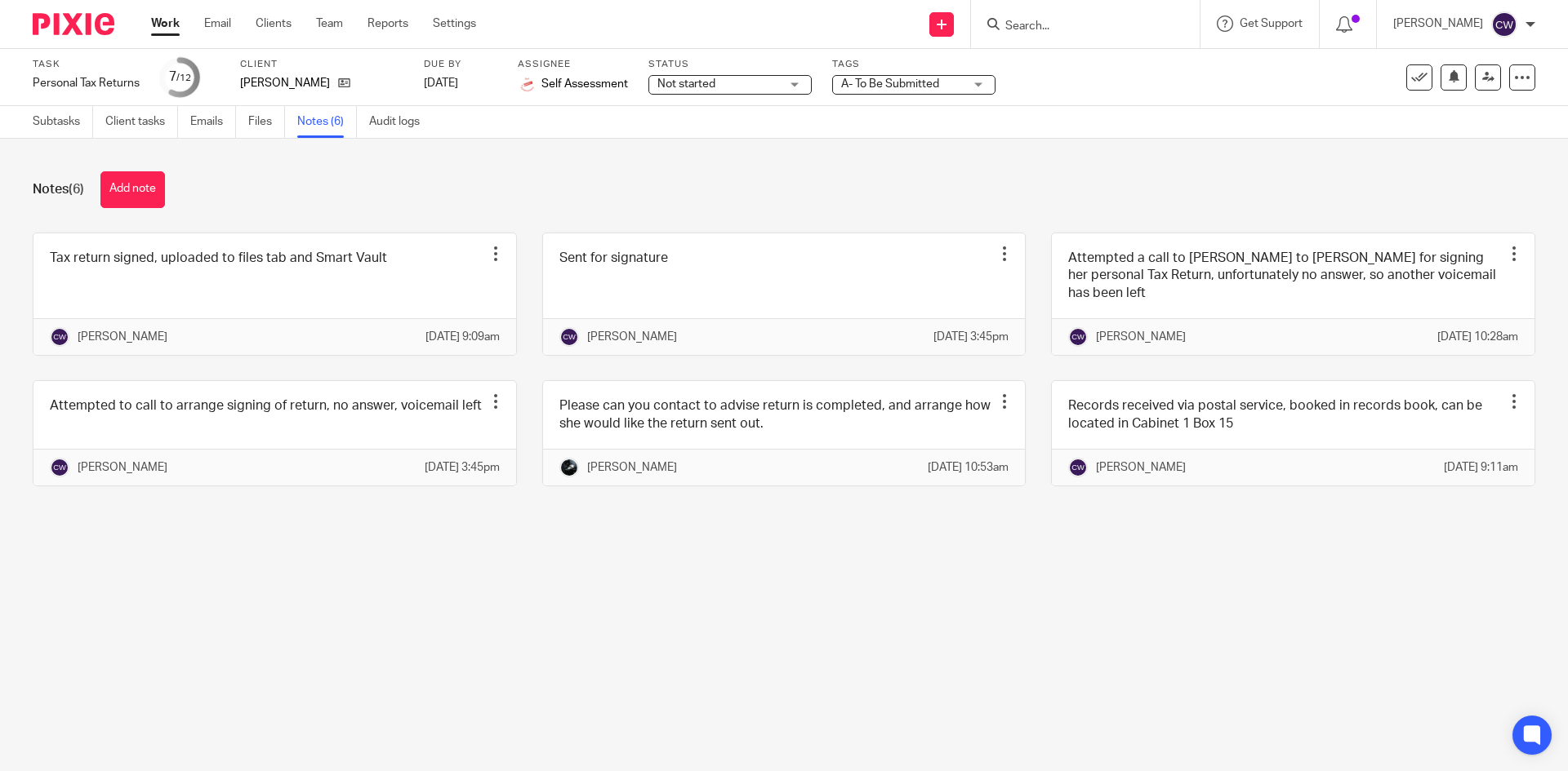
click at [1046, 190] on div "Notes (6) Add note" at bounding box center [784, 189] width 1503 height 37
click at [1482, 79] on icon at bounding box center [1488, 77] width 13 height 13
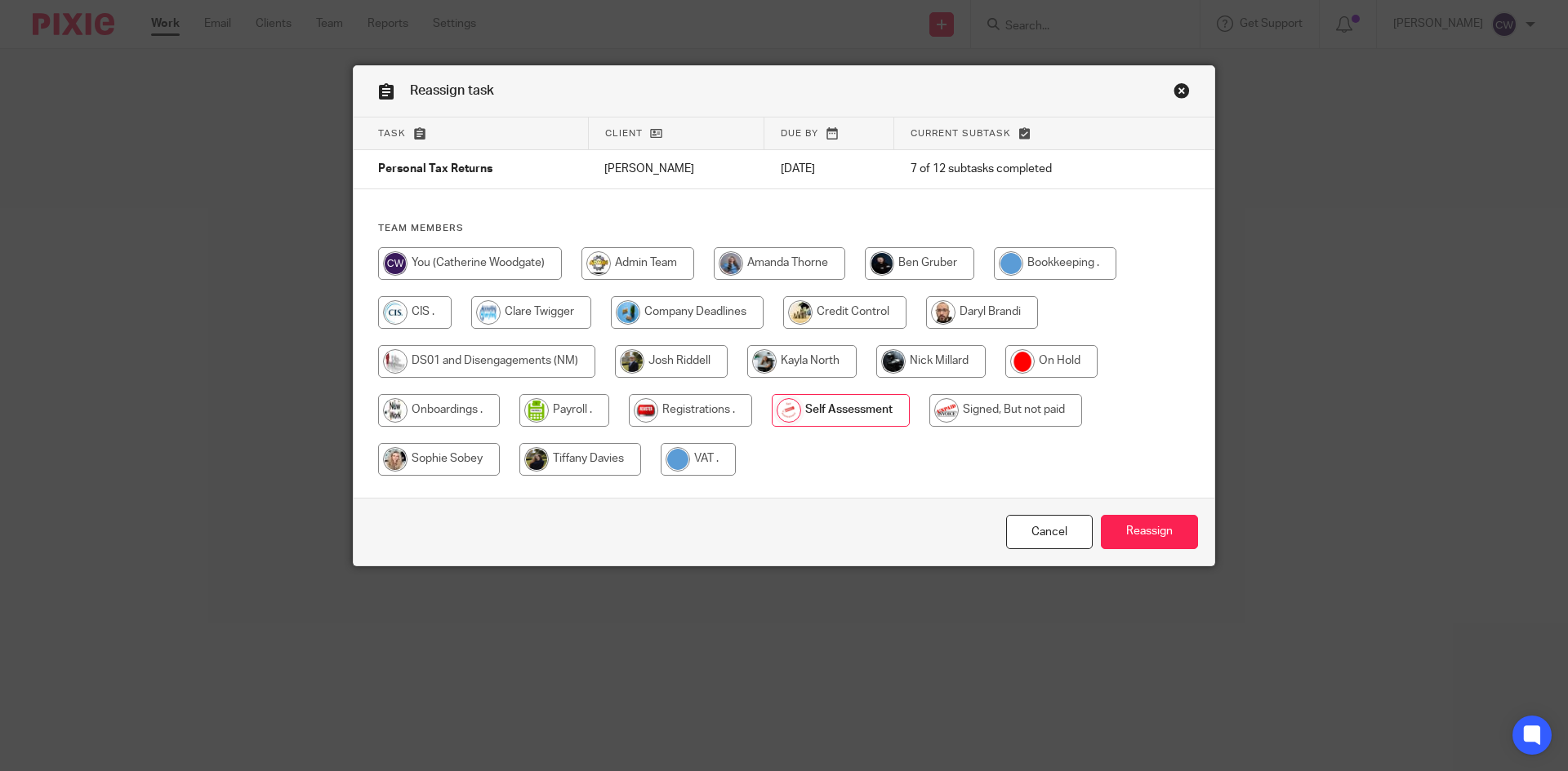
click at [1055, 409] on input "radio" at bounding box center [1005, 410] width 153 height 33
radio input "true"
click at [1136, 539] on input "Reassign" at bounding box center [1149, 532] width 97 height 35
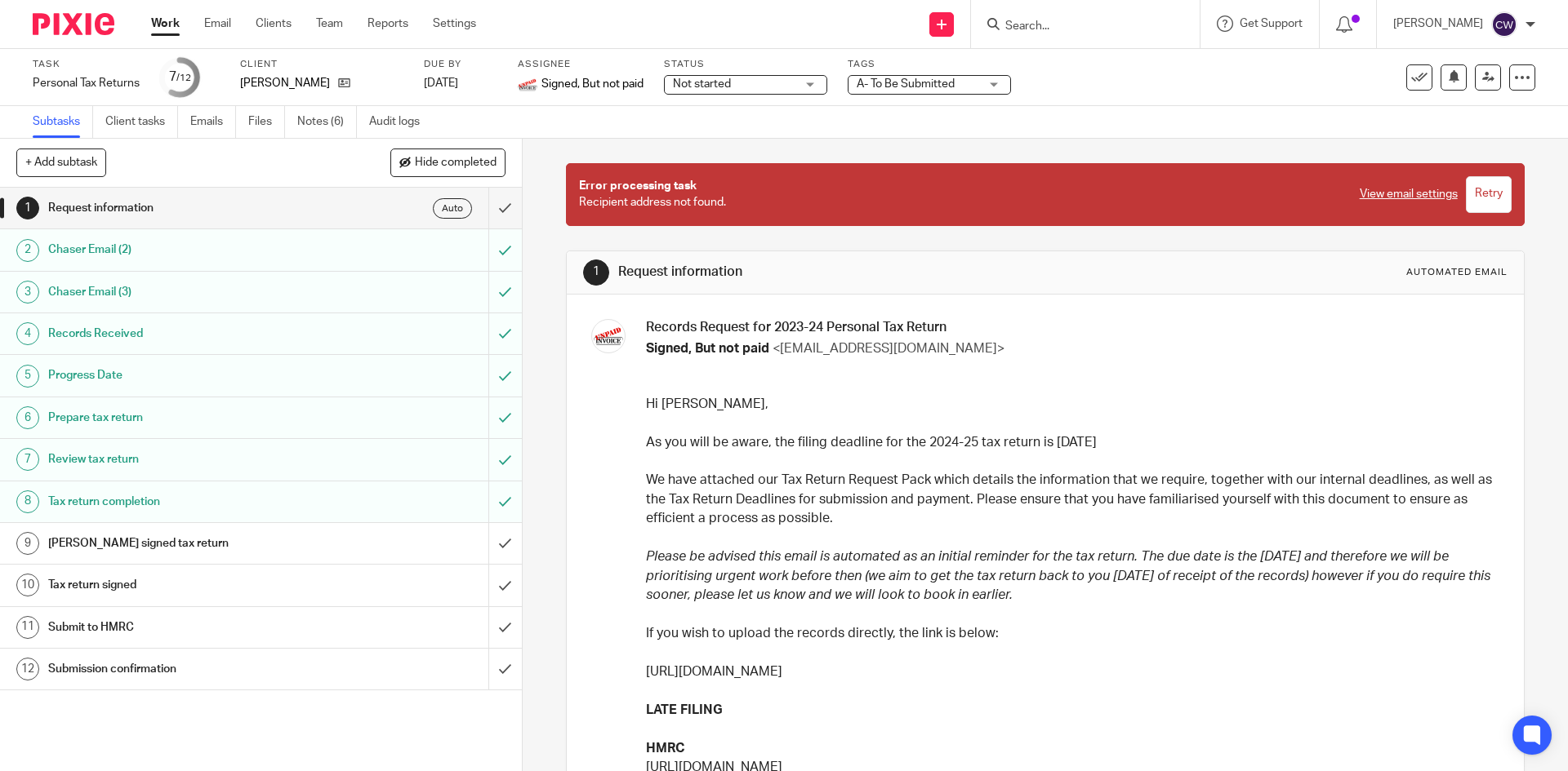
click at [1049, 33] on input "Search" at bounding box center [1077, 27] width 147 height 14
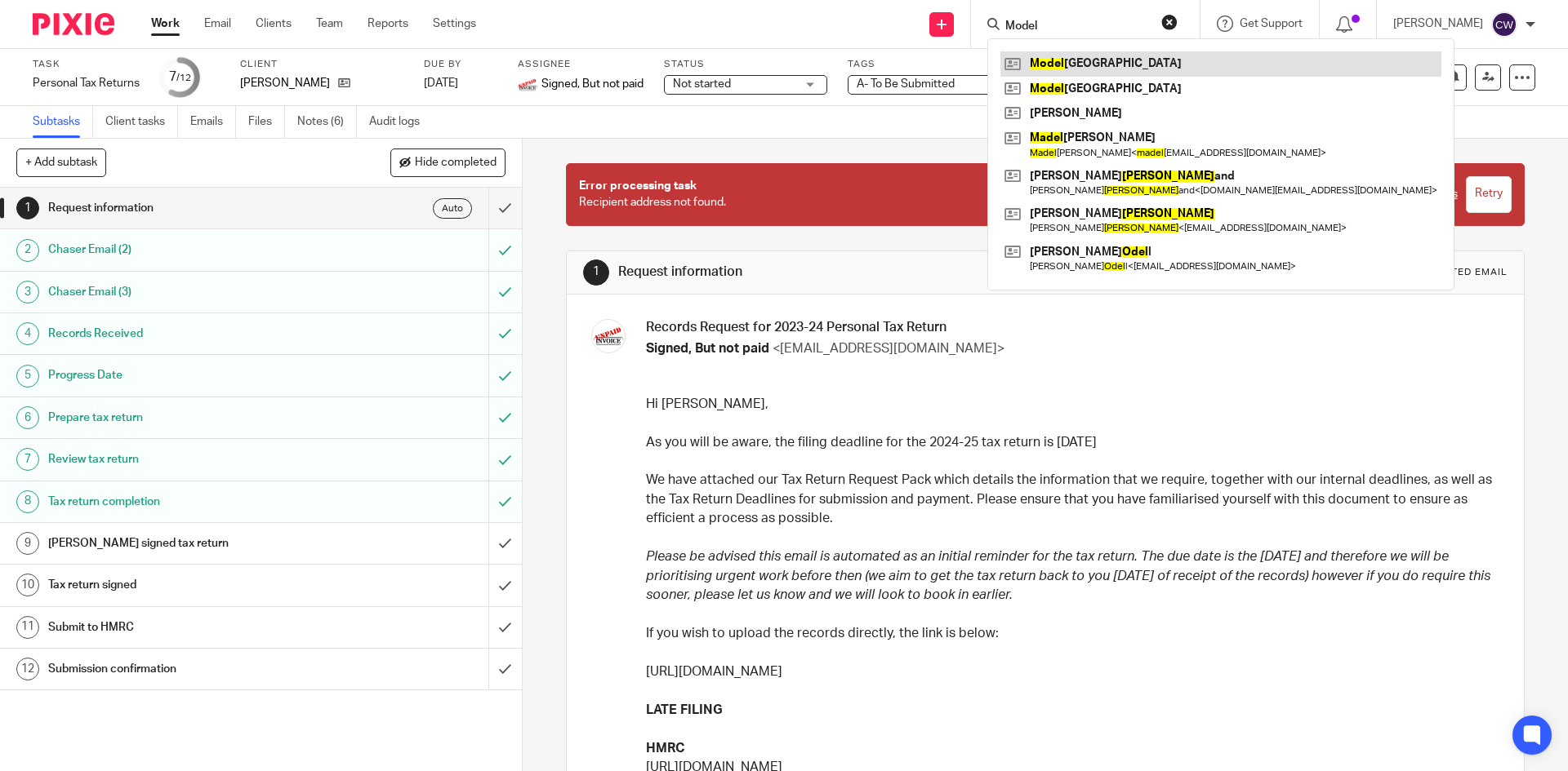
type input "Model"
click at [1126, 68] on link at bounding box center [1220, 63] width 441 height 24
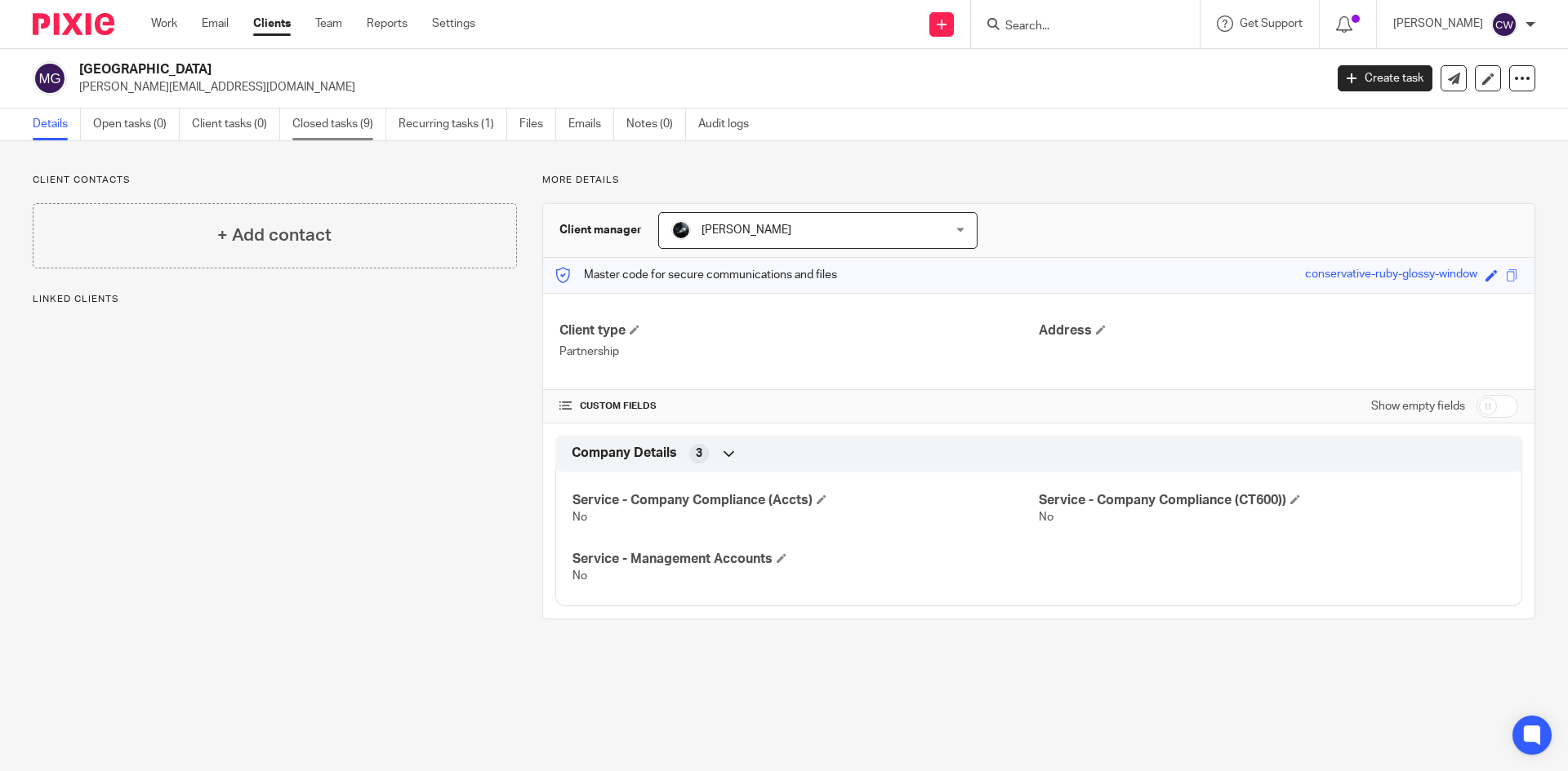
click at [365, 127] on link "Closed tasks (9)" at bounding box center [339, 124] width 94 height 32
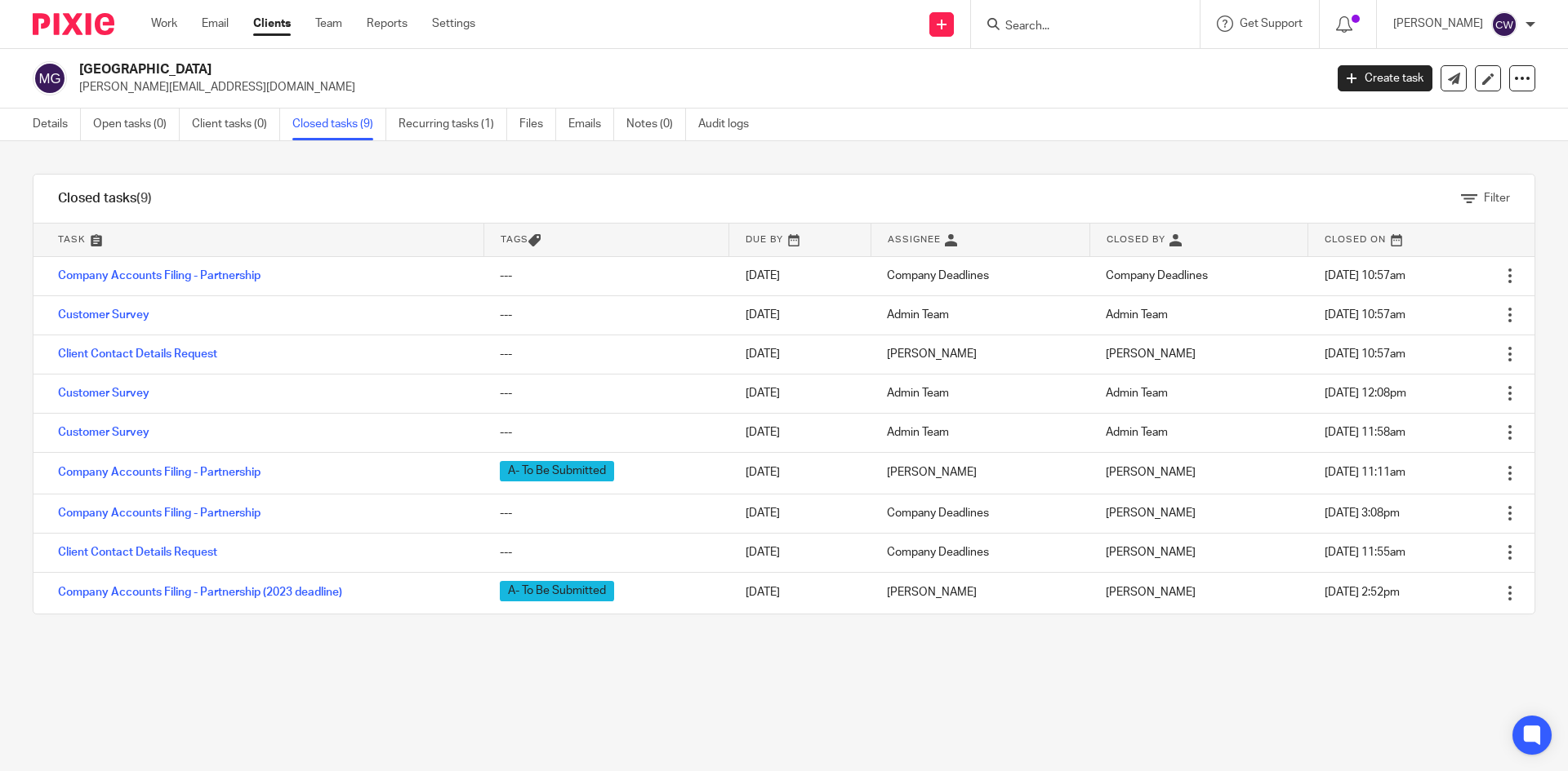
click at [1020, 29] on input "Search" at bounding box center [1077, 27] width 147 height 14
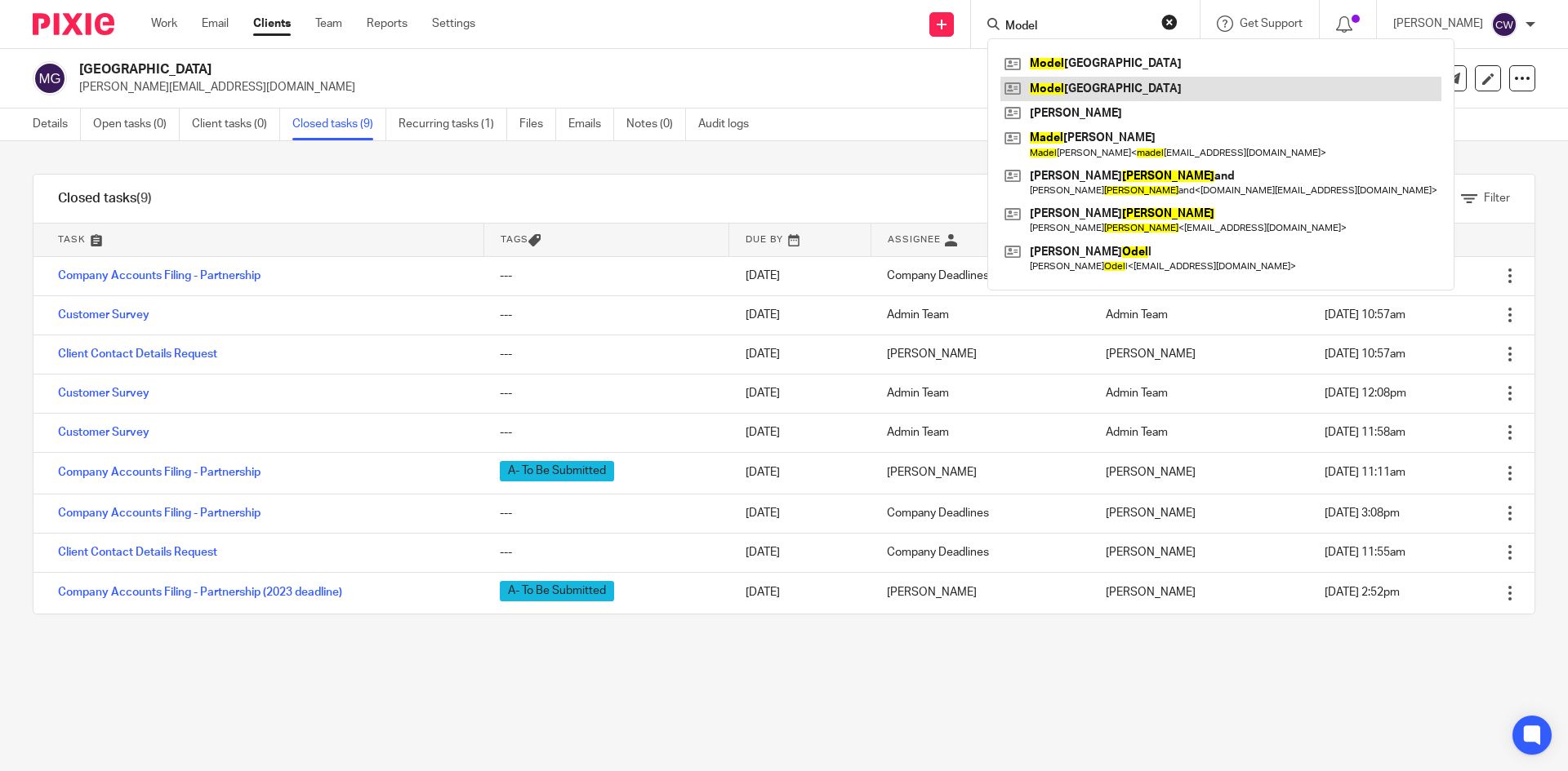
type input "Model"
click at [1105, 89] on link at bounding box center [1220, 88] width 441 height 24
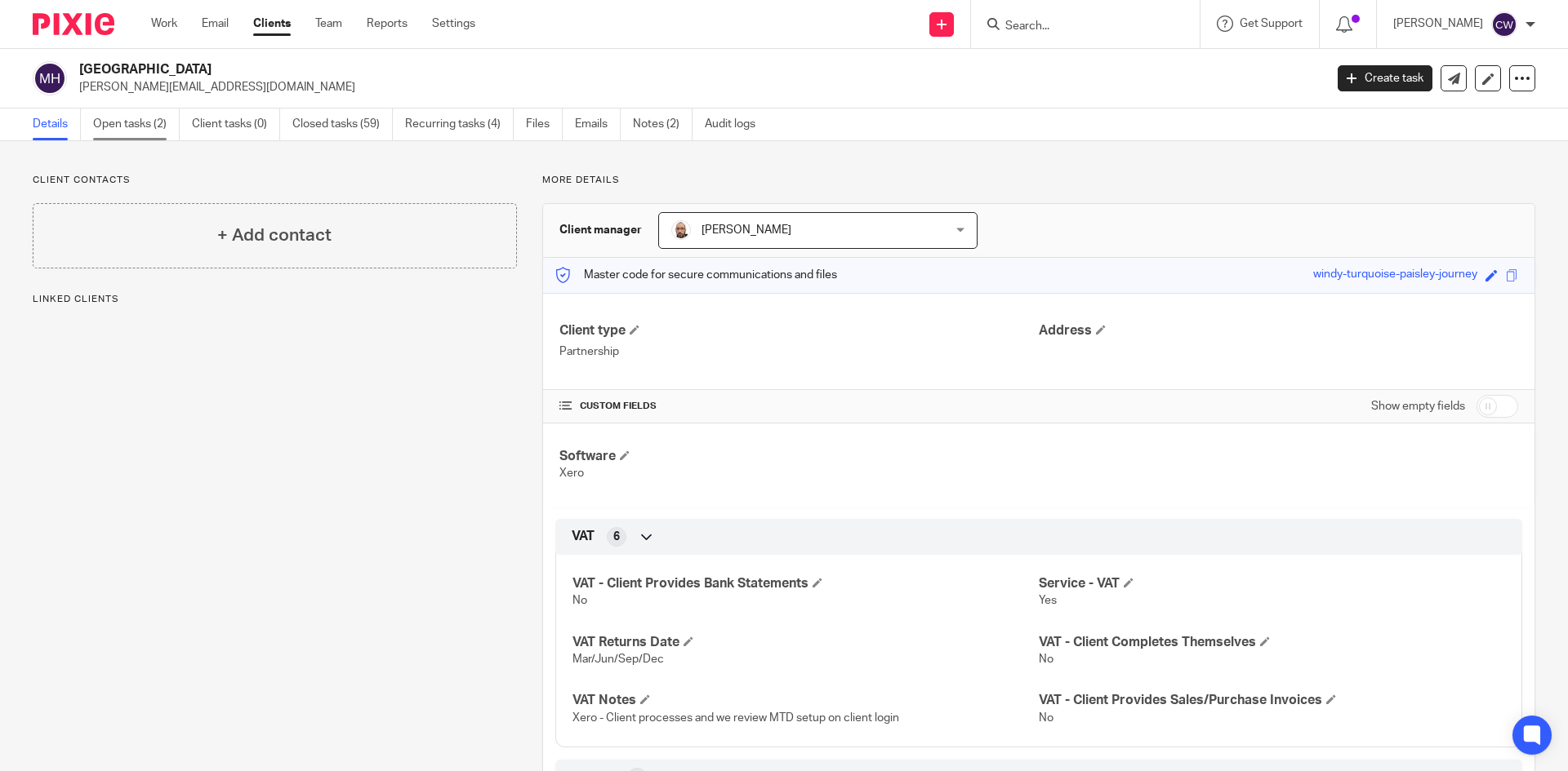
click at [153, 129] on link "Open tasks (2)" at bounding box center [136, 124] width 87 height 32
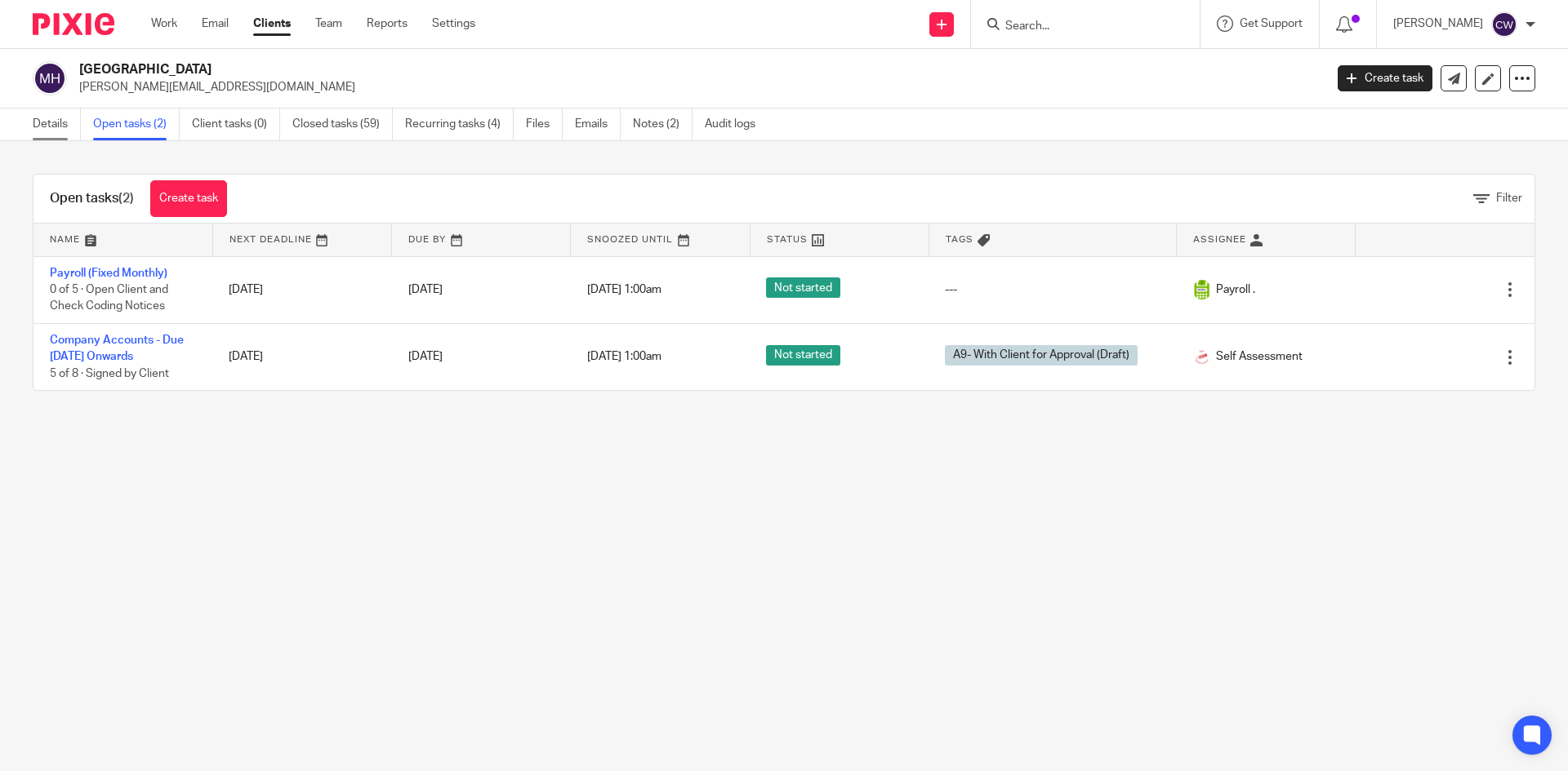
click at [64, 118] on link "Details" at bounding box center [57, 124] width 48 height 32
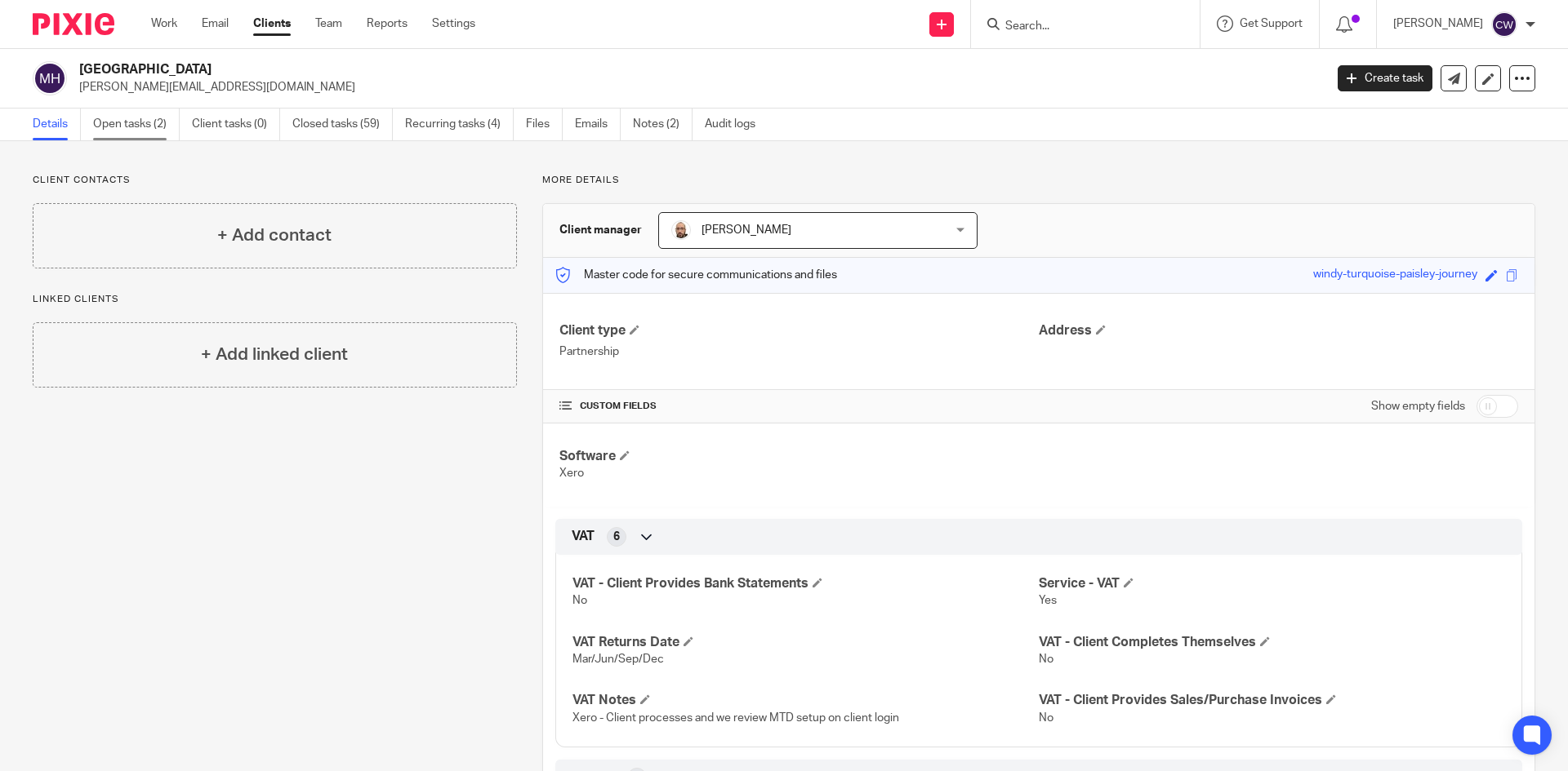
click at [118, 136] on link "Open tasks (2)" at bounding box center [136, 124] width 87 height 32
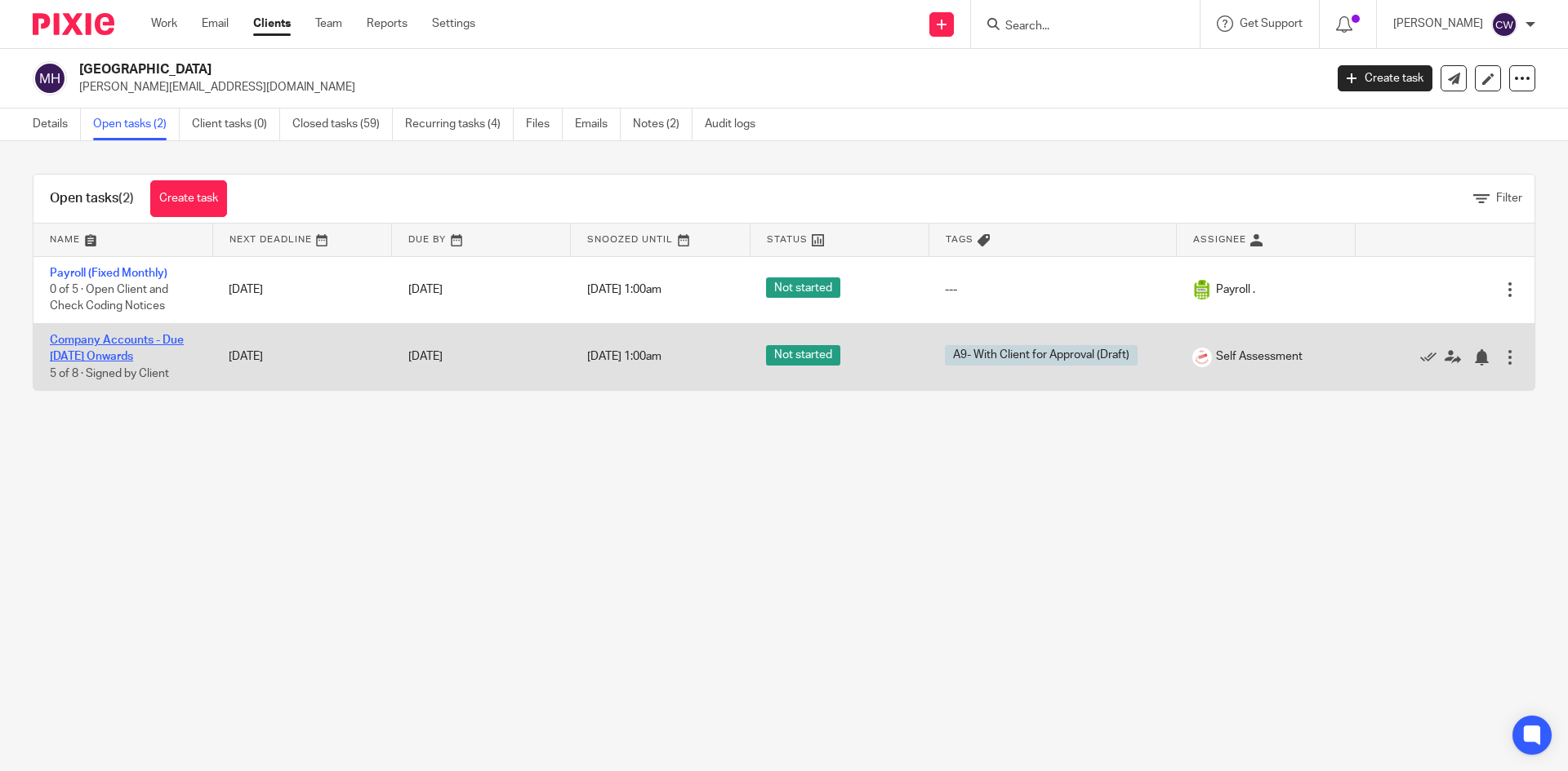
click at [139, 337] on link "Company Accounts - Due [DATE] Onwards" at bounding box center [117, 348] width 134 height 28
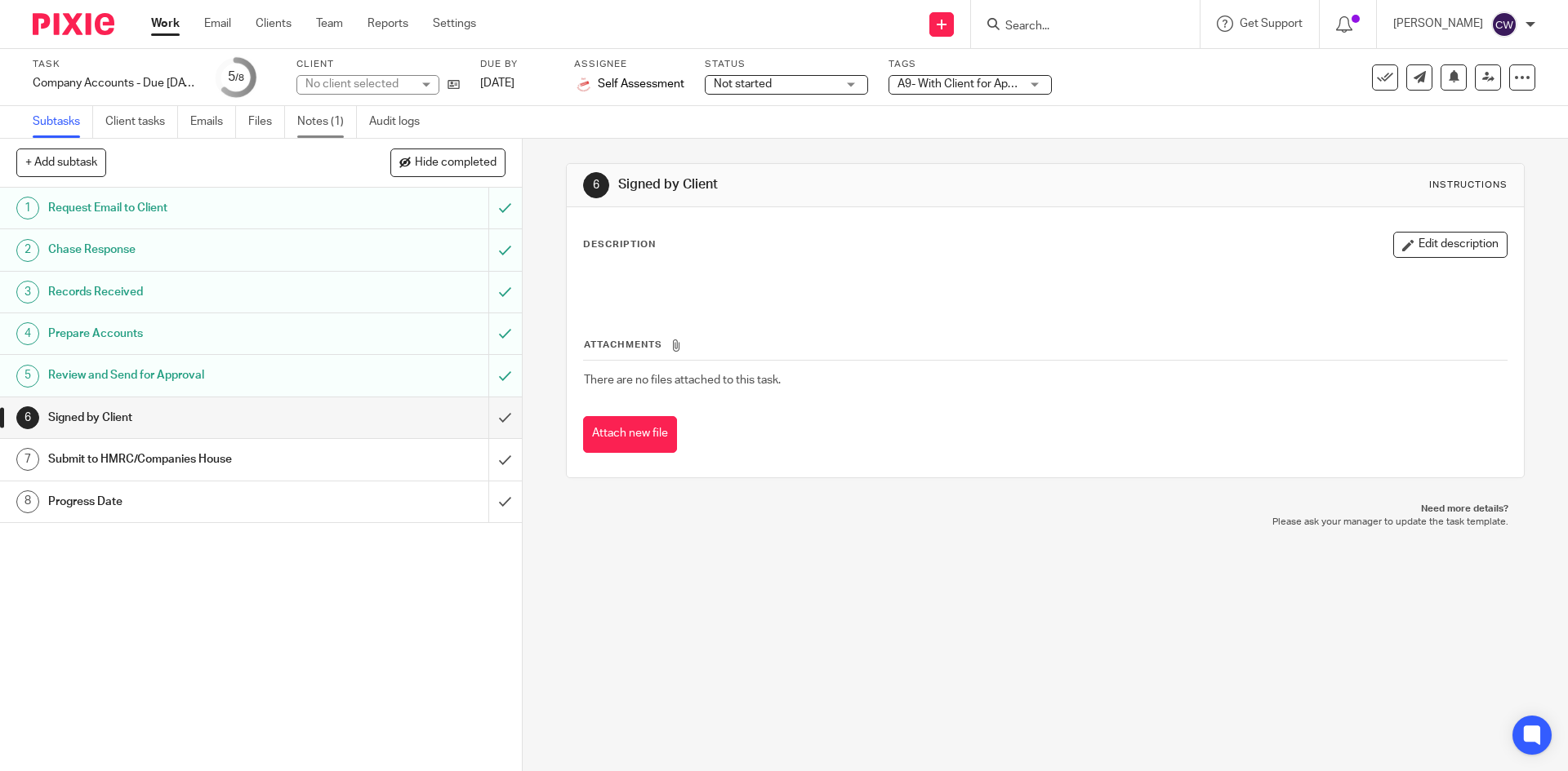
click at [306, 119] on link "Notes (1)" at bounding box center [326, 122] width 60 height 32
